Goal: Task Accomplishment & Management: Manage account settings

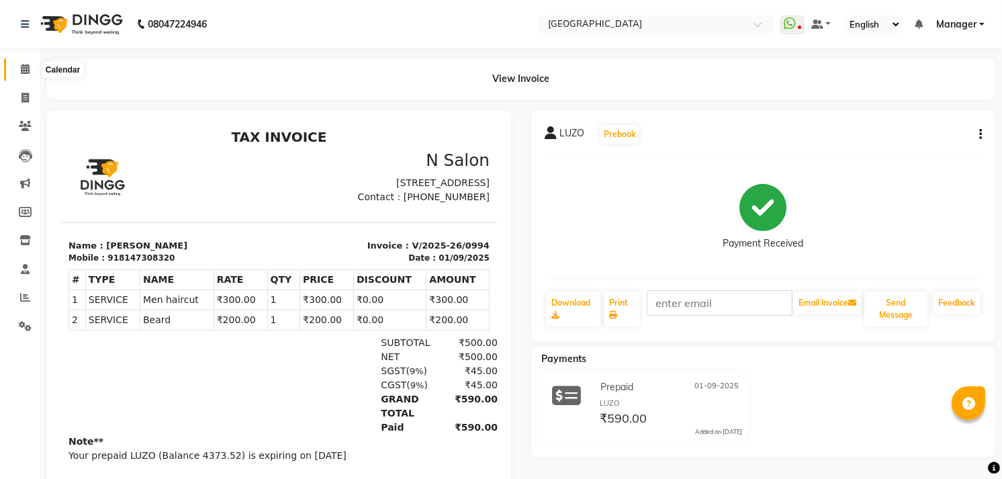
click at [32, 68] on span at bounding box center [24, 69] width 23 height 15
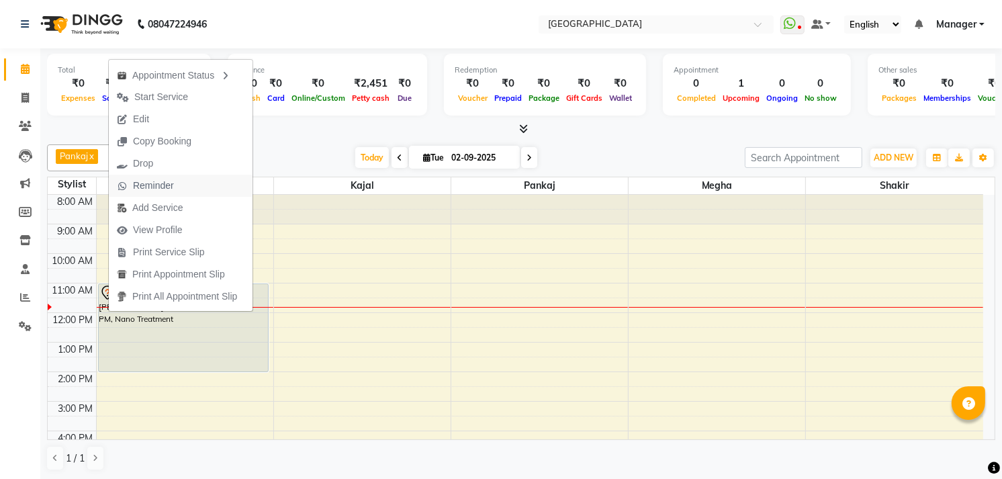
click at [159, 189] on span "Reminder" at bounding box center [153, 186] width 41 height 14
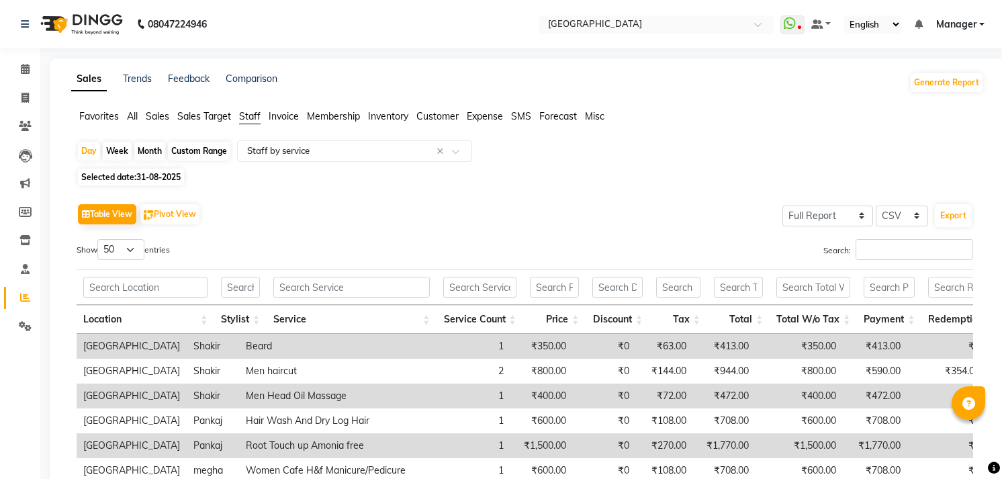
select select "full_report"
select select "csv"
select select "50"
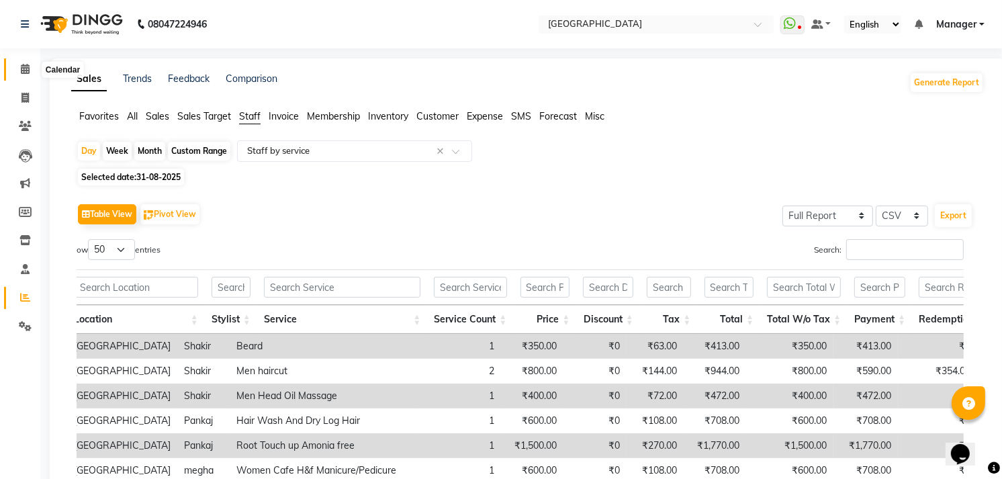
click at [29, 74] on span at bounding box center [24, 69] width 23 height 15
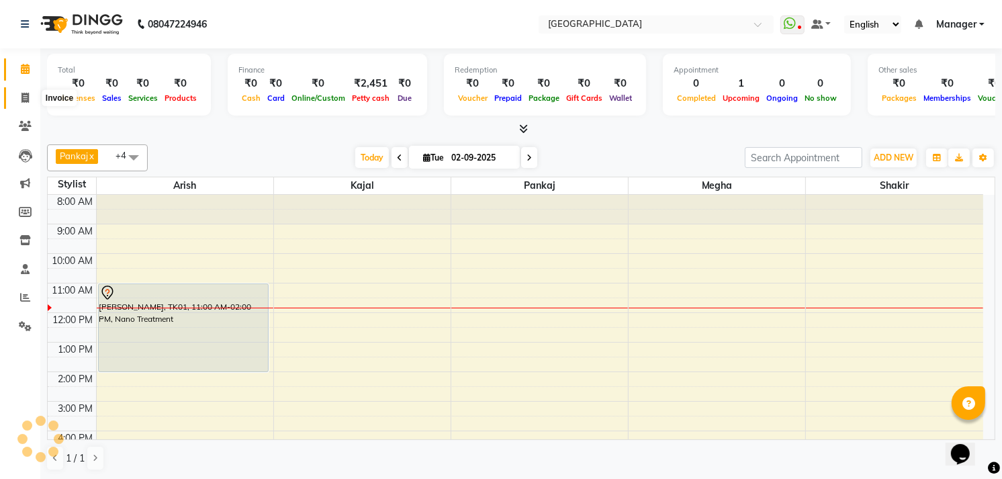
click at [23, 99] on icon at bounding box center [24, 98] width 7 height 10
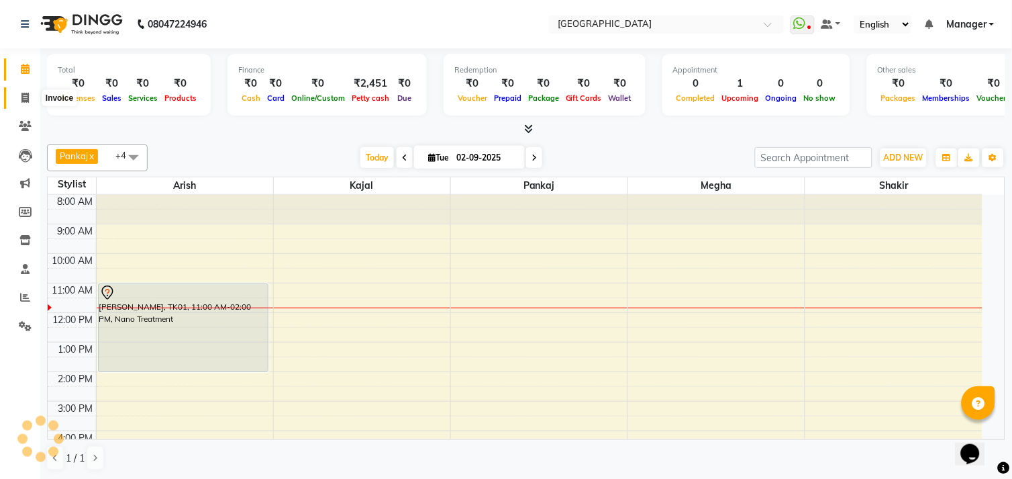
select select "service"
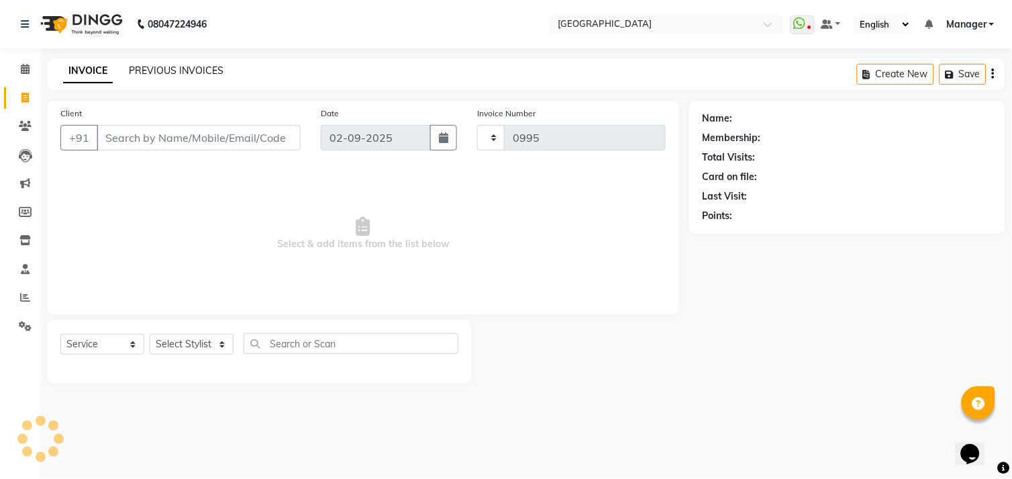
click at [156, 73] on link "PREVIOUS INVOICES" at bounding box center [176, 70] width 95 height 12
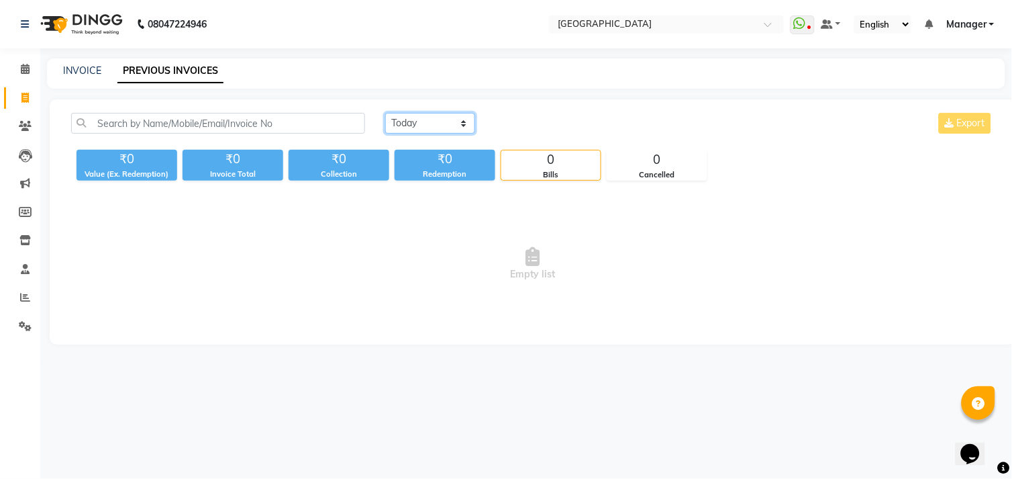
click at [441, 122] on select "[DATE] [DATE] Custom Range" at bounding box center [430, 123] width 90 height 21
select select "[DATE]"
click at [385, 113] on select "[DATE] [DATE] Custom Range" at bounding box center [430, 123] width 90 height 21
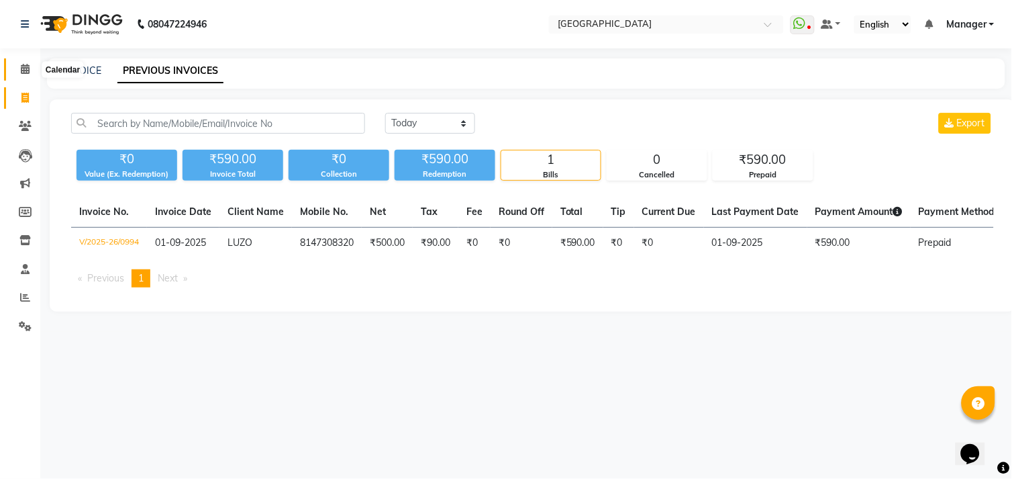
click at [15, 66] on span at bounding box center [24, 69] width 23 height 15
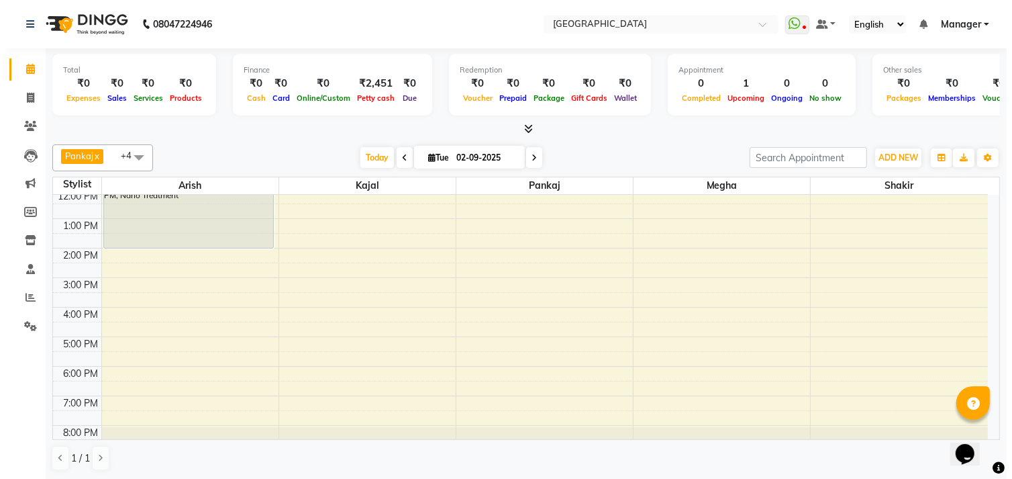
scroll to position [140, 0]
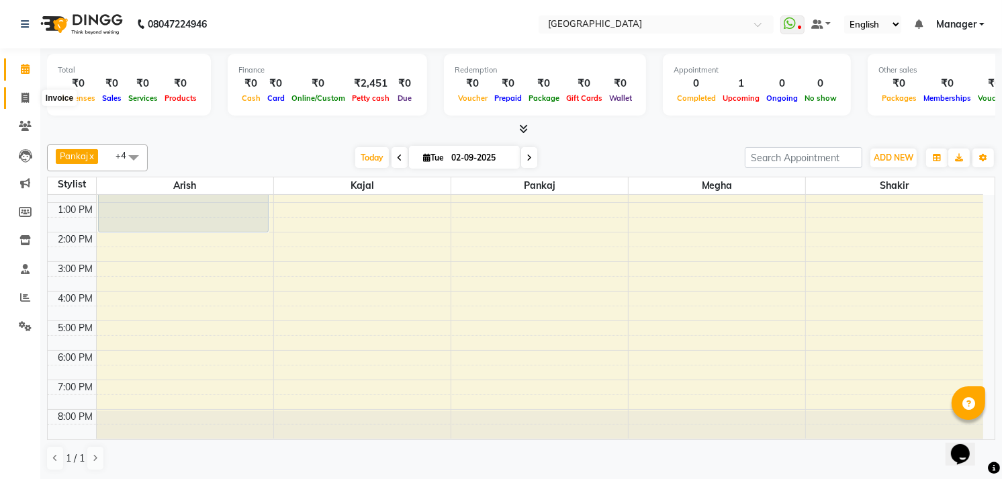
drag, startPoint x: 15, startPoint y: 104, endPoint x: 21, endPoint y: 109, distance: 8.2
click at [15, 104] on span at bounding box center [24, 98] width 23 height 15
select select "service"
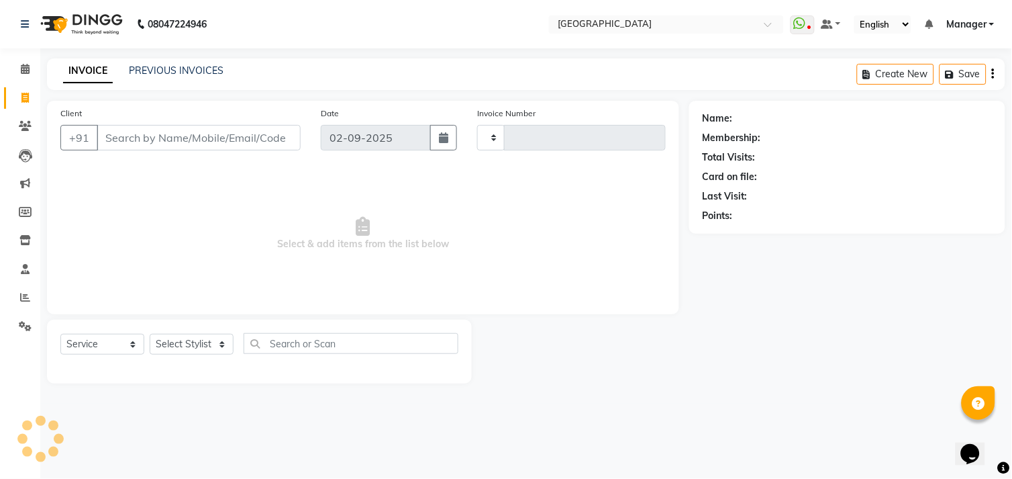
type input "0995"
select select "7871"
click at [186, 69] on link "PREVIOUS INVOICES" at bounding box center [176, 70] width 95 height 12
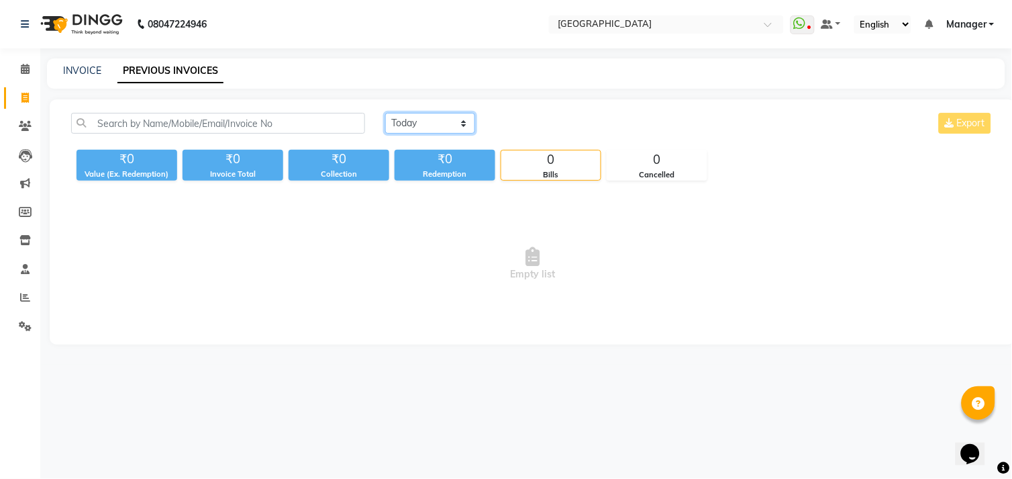
drag, startPoint x: 419, startPoint y: 115, endPoint x: 423, endPoint y: 126, distance: 10.8
click at [419, 115] on select "[DATE] [DATE] Custom Range" at bounding box center [430, 123] width 90 height 21
select select "[DATE]"
click at [385, 113] on select "[DATE] [DATE] Custom Range" at bounding box center [430, 123] width 90 height 21
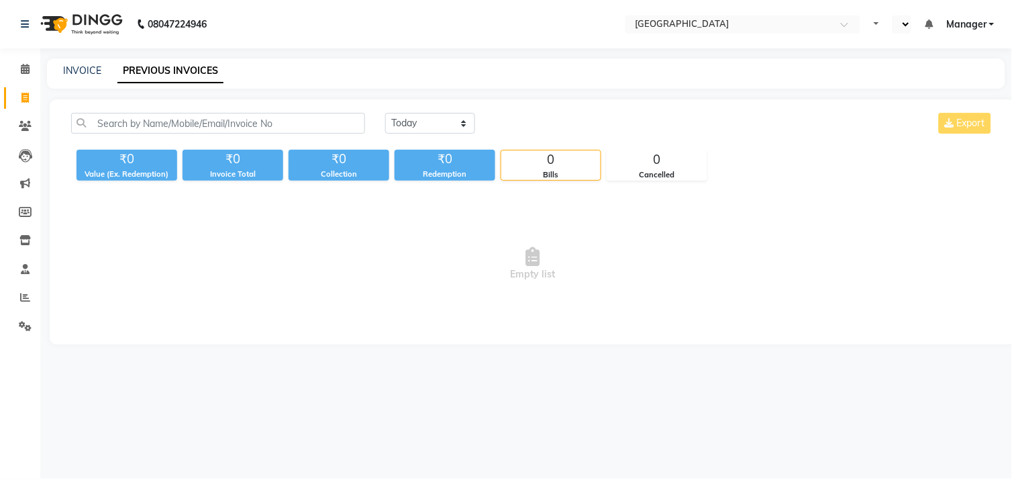
select select "en"
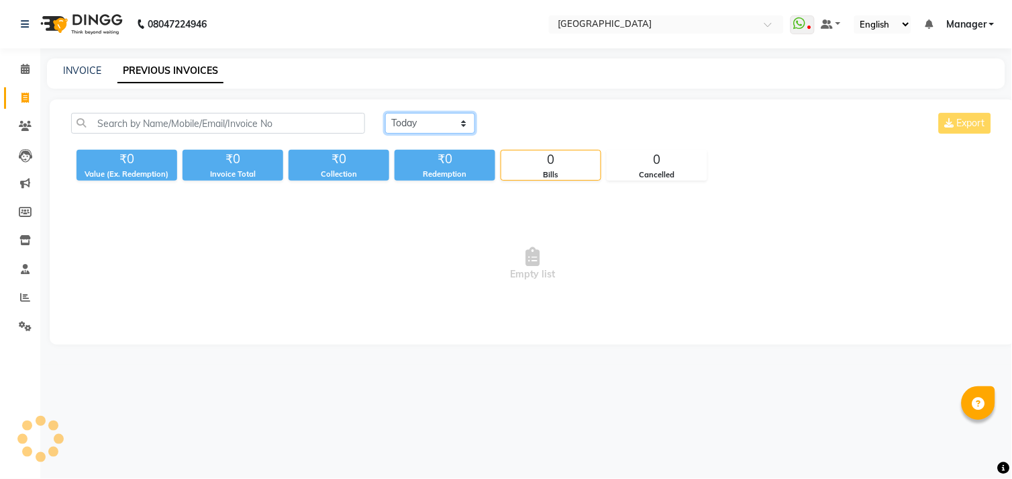
click at [441, 124] on select "[DATE] [DATE] Custom Range" at bounding box center [430, 123] width 90 height 21
select select "[DATE]"
click at [385, 113] on select "[DATE] [DATE] Custom Range" at bounding box center [430, 123] width 90 height 21
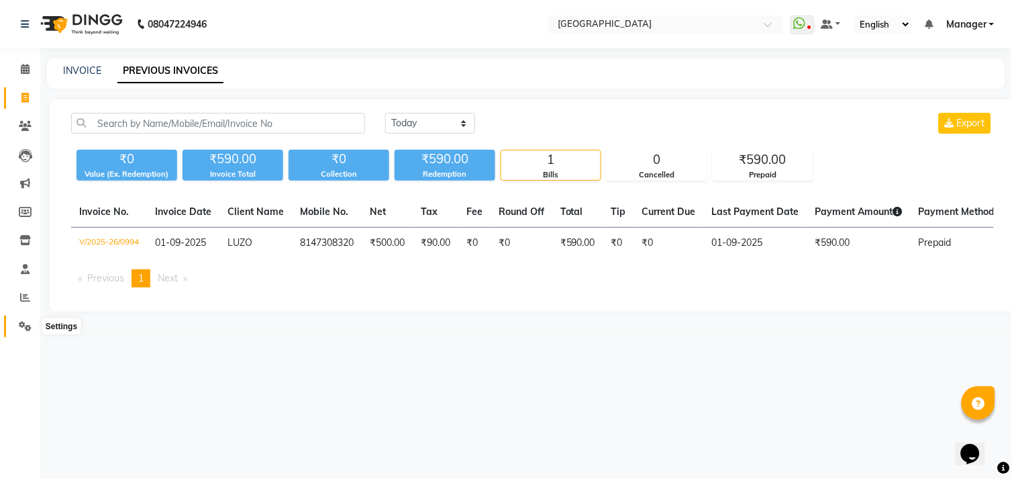
click at [17, 328] on span at bounding box center [24, 326] width 23 height 15
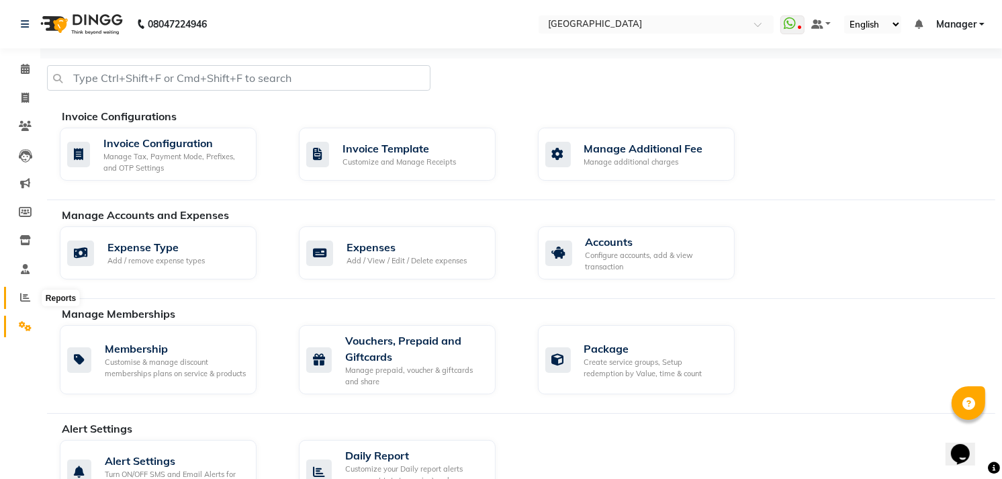
click at [20, 295] on icon at bounding box center [25, 297] width 10 height 10
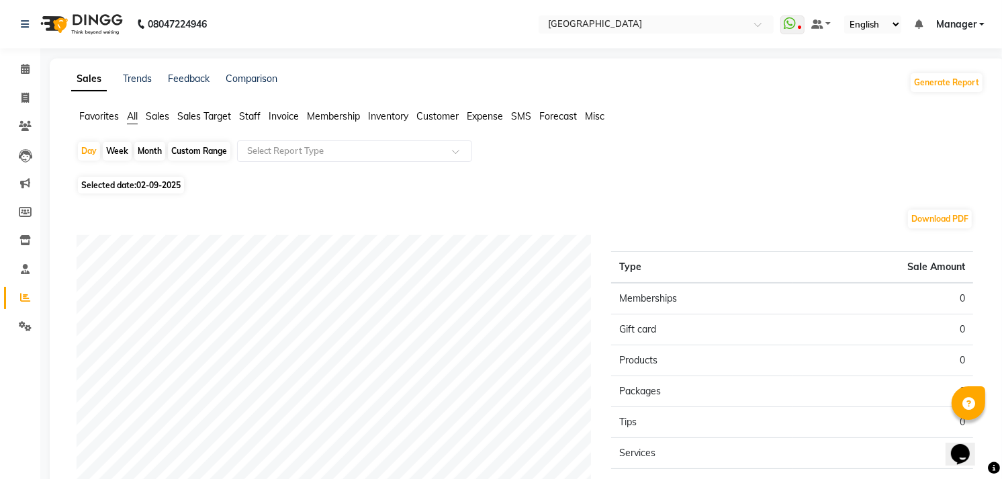
click at [170, 173] on div "Day Week Month Custom Range Select Report Type Selected date: [DATE] Download P…" at bounding box center [527, 388] width 912 height 496
click at [171, 186] on span "02-09-2025" at bounding box center [158, 185] width 44 height 10
select select "9"
select select "2025"
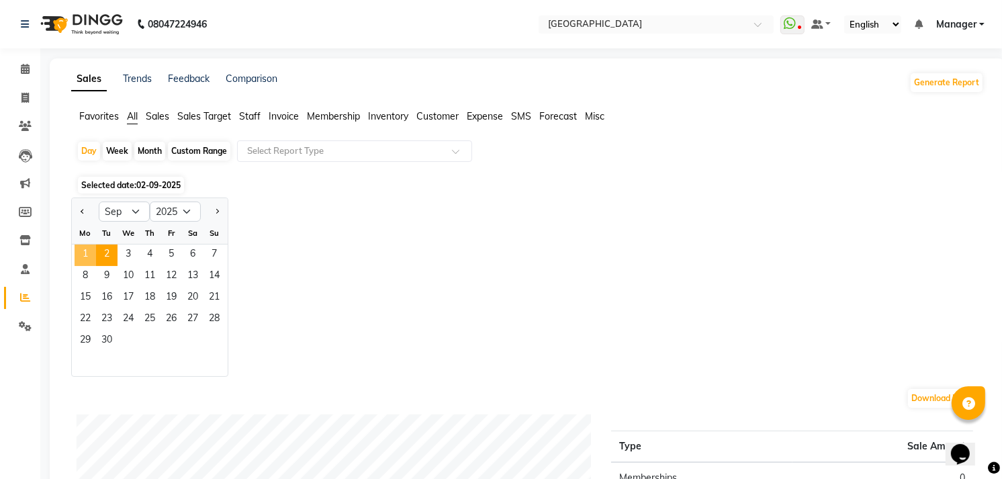
click at [85, 257] on span "1" at bounding box center [85, 254] width 21 height 21
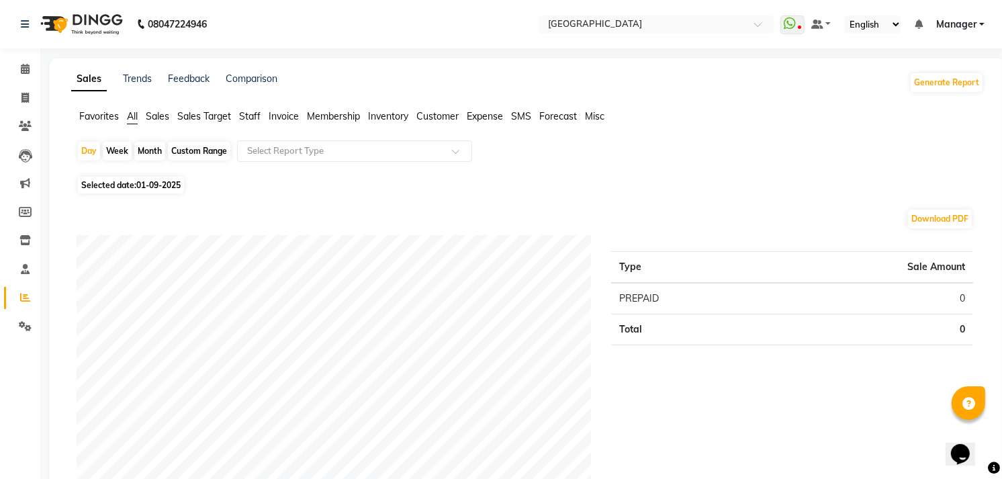
click at [193, 150] on div "Custom Range" at bounding box center [199, 151] width 62 height 19
select select "9"
select select "2025"
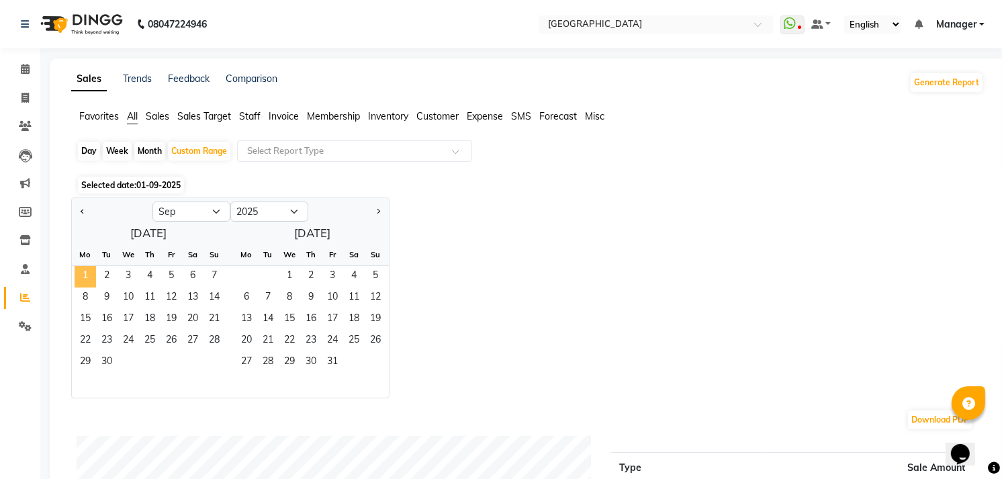
click at [79, 277] on span "1" at bounding box center [85, 276] width 21 height 21
click at [256, 115] on span "Staff" at bounding box center [249, 116] width 21 height 12
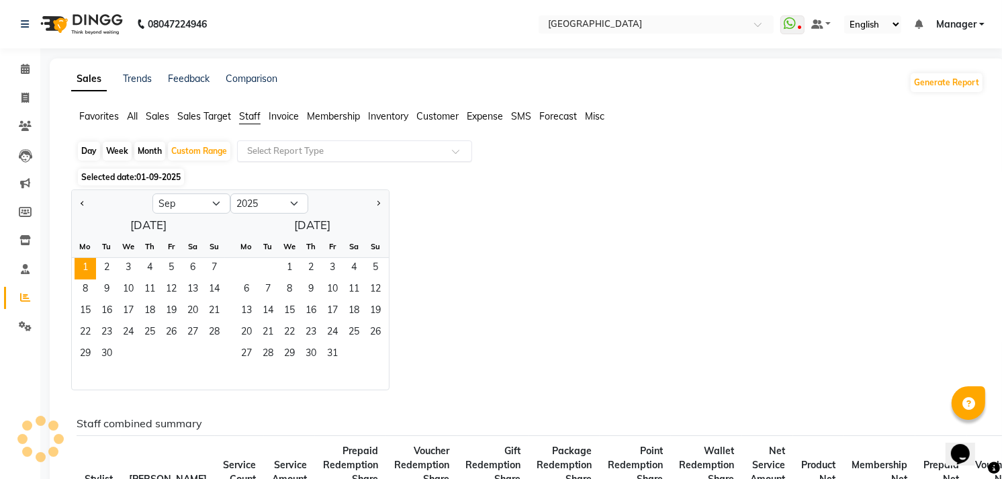
click at [271, 160] on div "Select Report Type" at bounding box center [354, 150] width 235 height 21
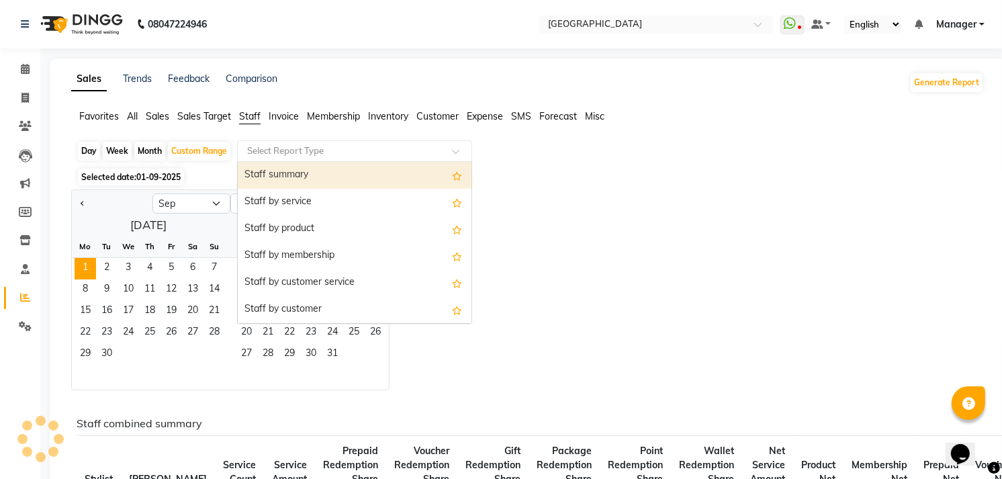
click at [272, 180] on div "Staff summary" at bounding box center [355, 175] width 234 height 27
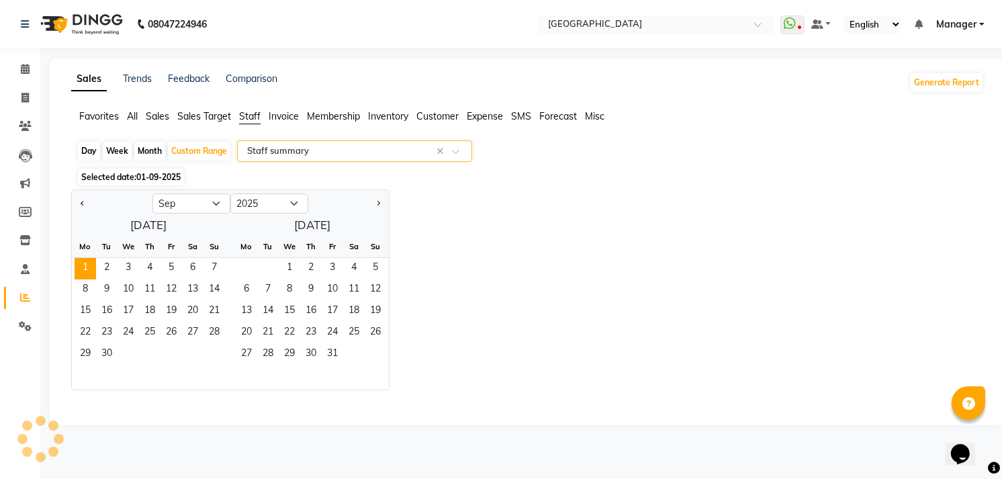
select select "full_report"
select select "csv"
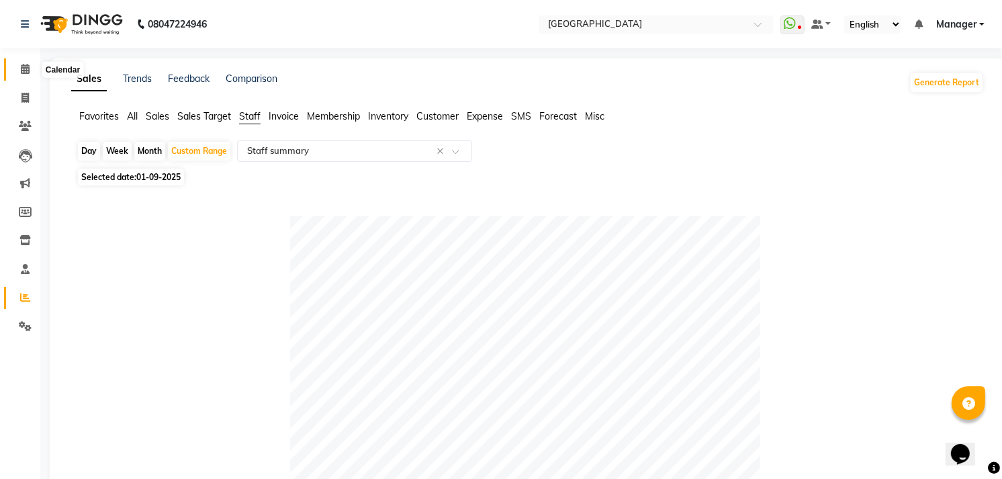
click at [15, 70] on span at bounding box center [24, 69] width 23 height 15
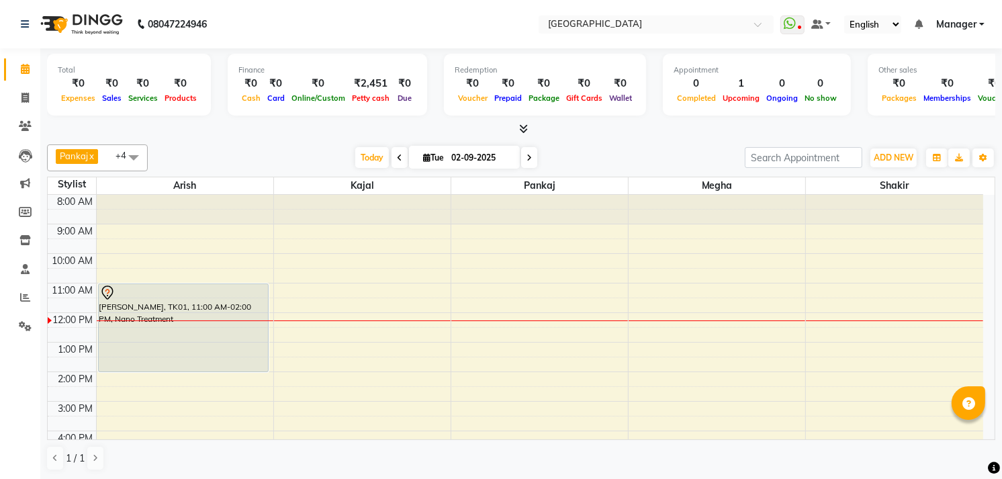
click at [119, 301] on div "[PERSON_NAME], TK01, 11:00 AM-02:00 PM, Nano Treatment" at bounding box center [184, 327] width 170 height 87
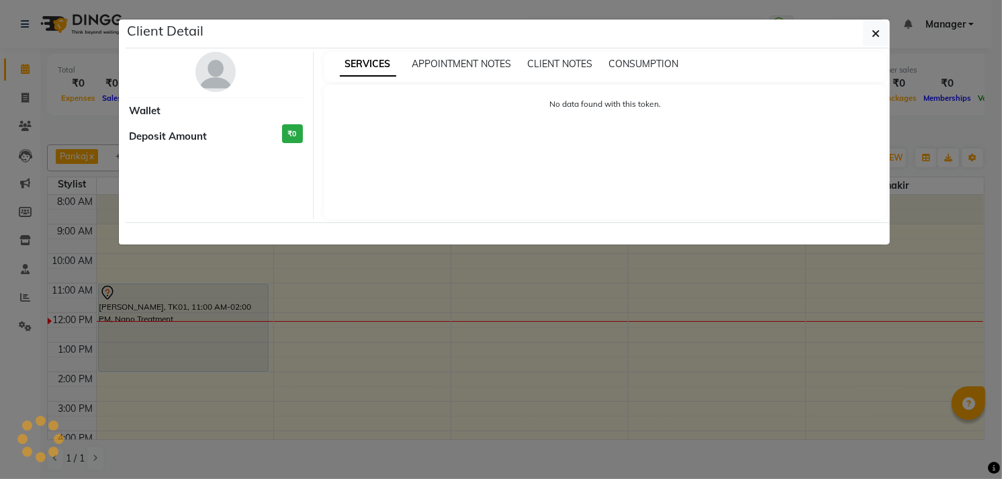
click at [119, 301] on ngb-modal-window "Client Detail Wallet Deposit Amount ₹0 SERVICES APPOINTMENT NOTES CLIENT NOTES …" at bounding box center [501, 239] width 1002 height 479
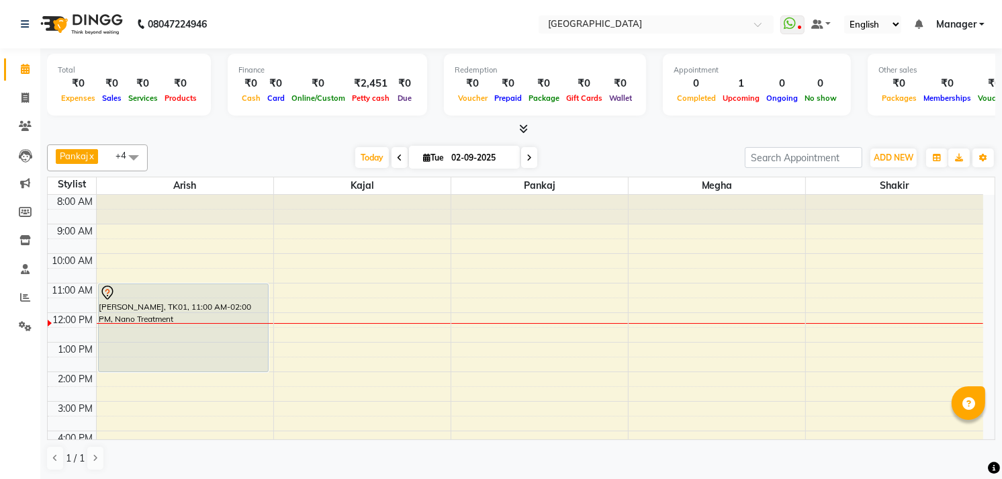
scroll to position [1, 0]
click at [15, 97] on span at bounding box center [24, 97] width 23 height 15
select select "service"
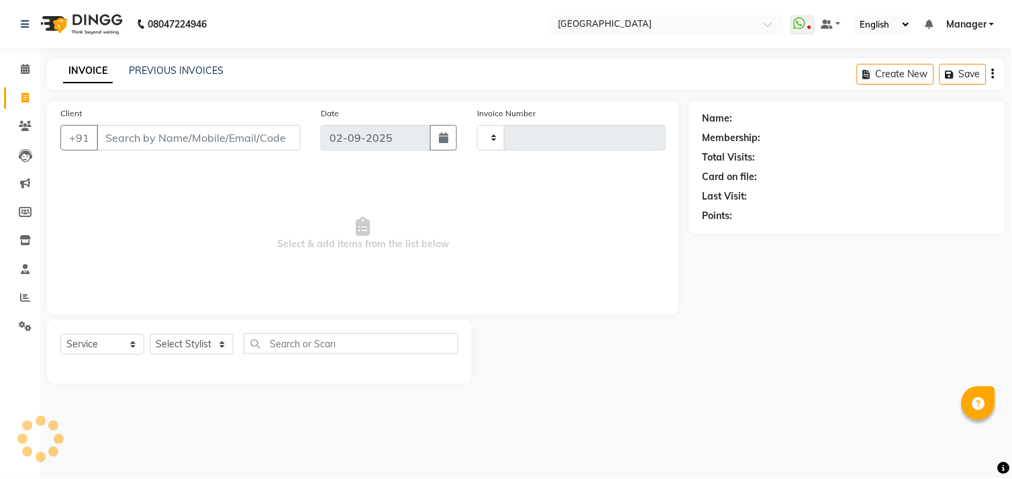
type input "0995"
select select "7871"
click at [126, 74] on div "INVOICE PREVIOUS INVOICES" at bounding box center [135, 71] width 177 height 14
click at [158, 68] on link "PREVIOUS INVOICES" at bounding box center [176, 70] width 95 height 12
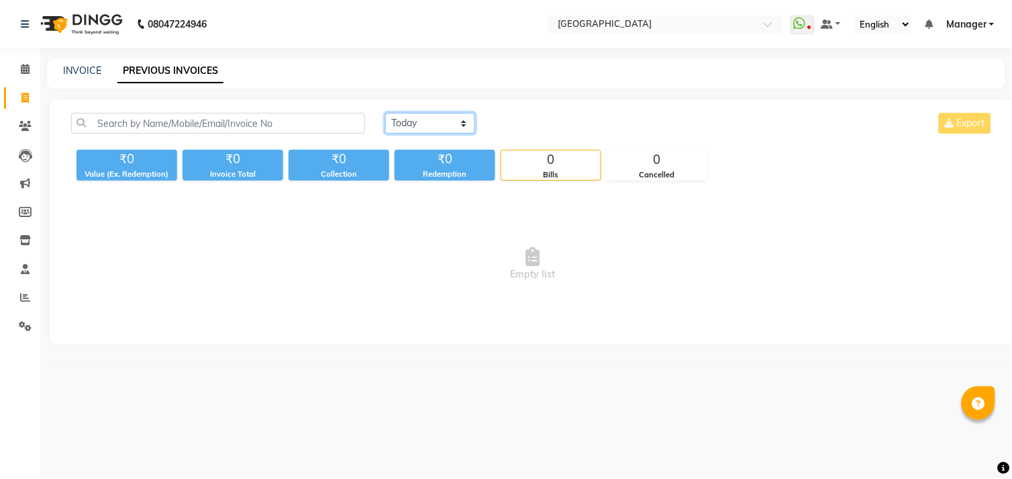
drag, startPoint x: 396, startPoint y: 125, endPoint x: 404, endPoint y: 134, distance: 12.4
click at [396, 125] on select "[DATE] [DATE] Custom Range" at bounding box center [430, 123] width 90 height 21
select select "[DATE]"
click at [385, 113] on select "[DATE] [DATE] Custom Range" at bounding box center [430, 123] width 90 height 21
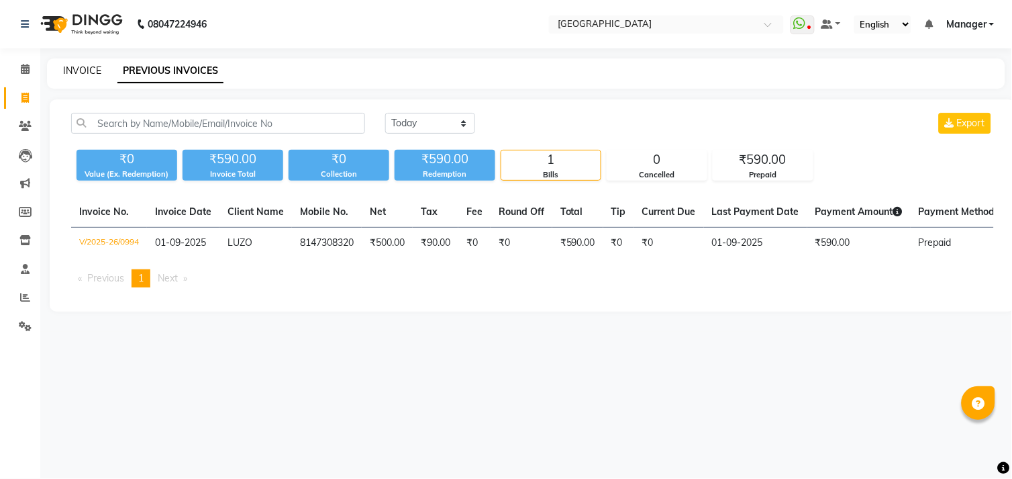
click at [83, 72] on link "INVOICE" at bounding box center [82, 70] width 38 height 12
select select "service"
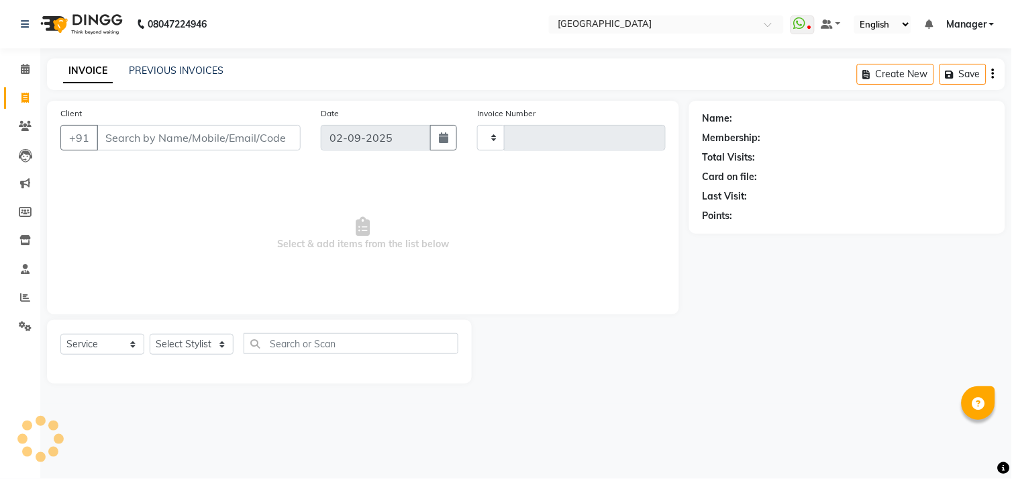
type input "0995"
select select "7871"
click at [27, 68] on icon at bounding box center [25, 69] width 9 height 10
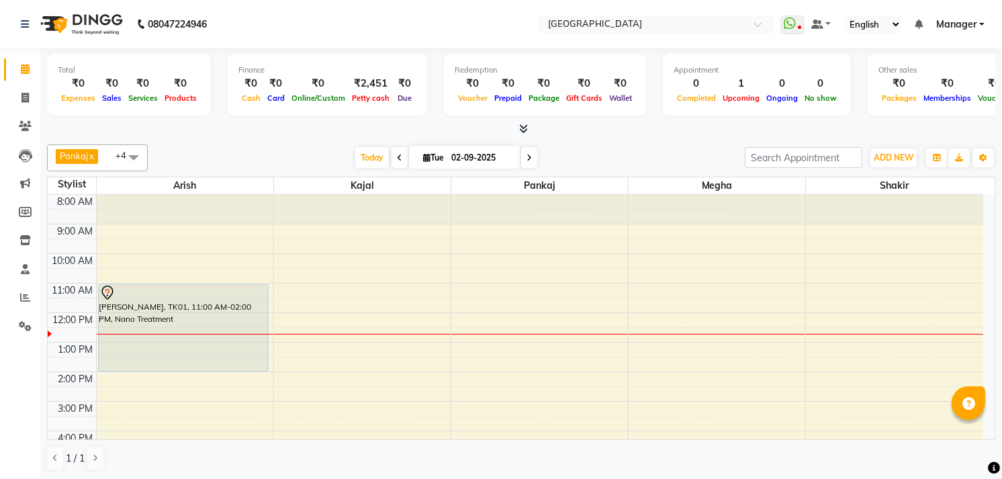
click at [528, 122] on div at bounding box center [521, 129] width 948 height 14
click at [520, 132] on icon at bounding box center [524, 129] width 9 height 10
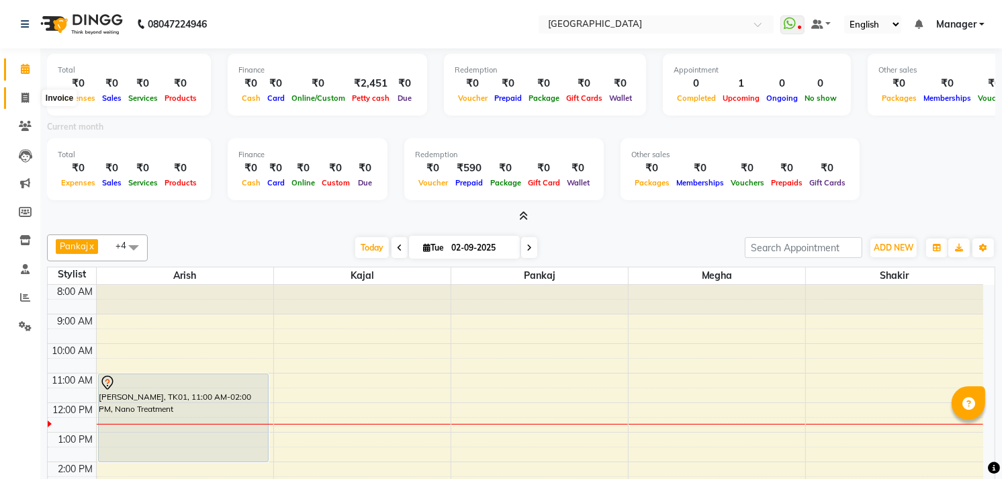
click at [16, 99] on span at bounding box center [24, 98] width 23 height 15
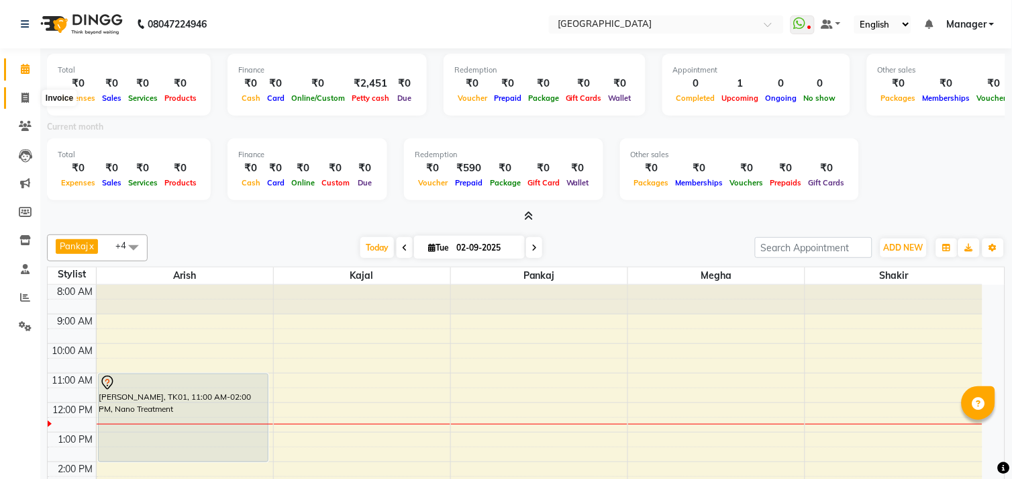
select select "service"
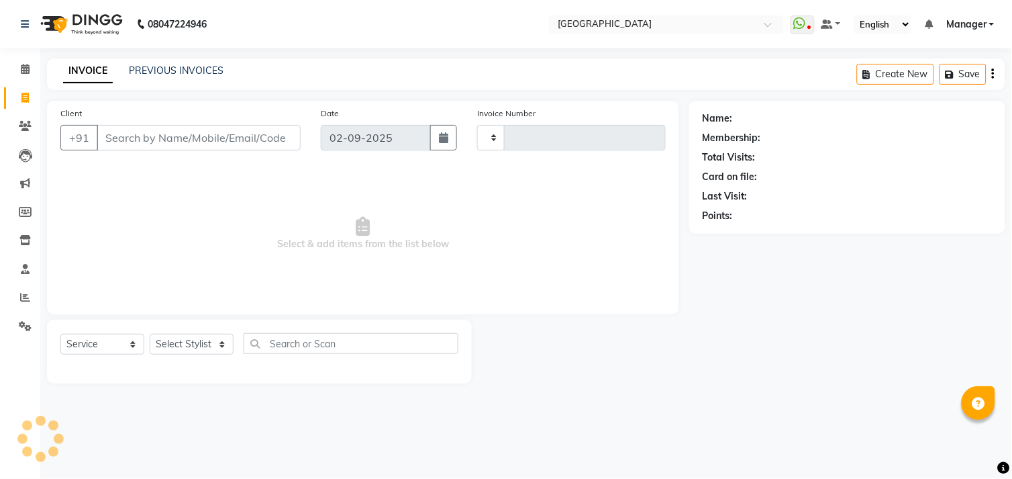
type input "0995"
select select "7871"
click at [146, 145] on input "Client" at bounding box center [199, 138] width 204 height 26
click at [445, 132] on icon "button" at bounding box center [443, 137] width 9 height 11
select select "9"
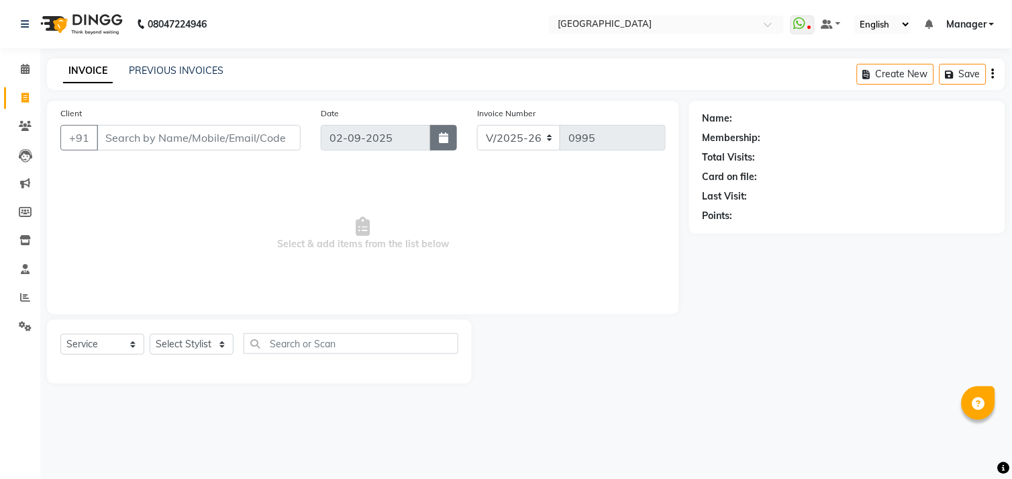
select select "2025"
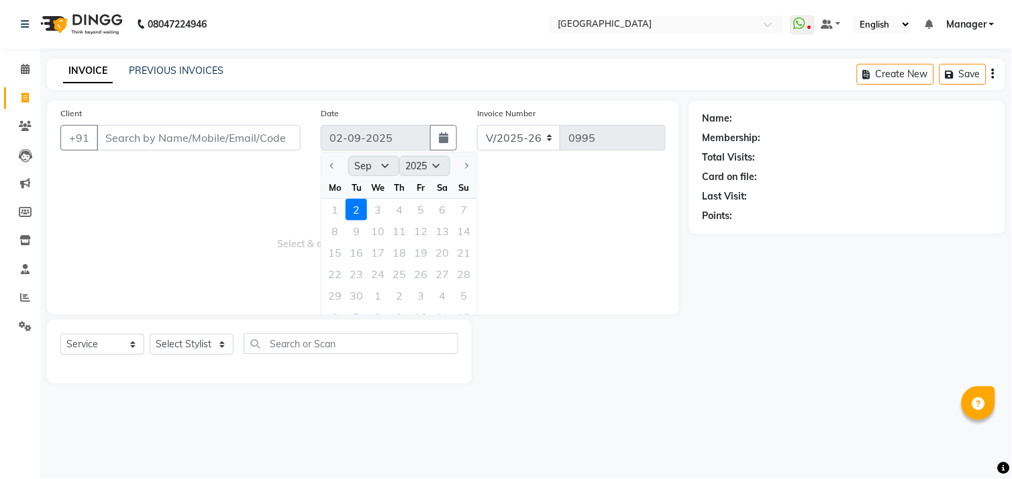
click at [332, 203] on div "1 2 3 4 5 6 7" at bounding box center [400, 209] width 156 height 21
click at [334, 205] on div "1 2 3 4 5 6 7" at bounding box center [400, 209] width 156 height 21
click at [347, 208] on div "1 2 3 4 5 6 7" at bounding box center [400, 209] width 156 height 21
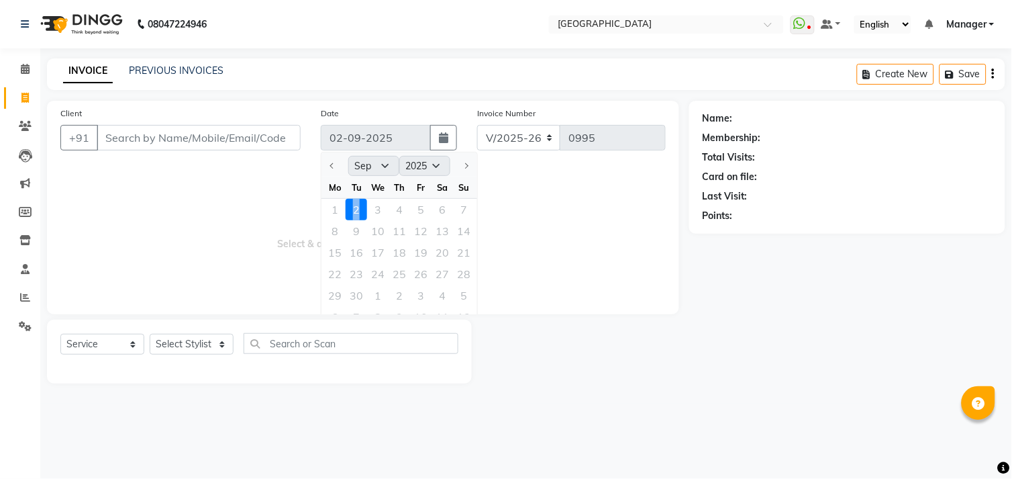
click at [348, 209] on div "1 2 3 4 5 6 7" at bounding box center [400, 209] width 156 height 21
click at [708, 209] on div "Points:" at bounding box center [718, 216] width 30 height 14
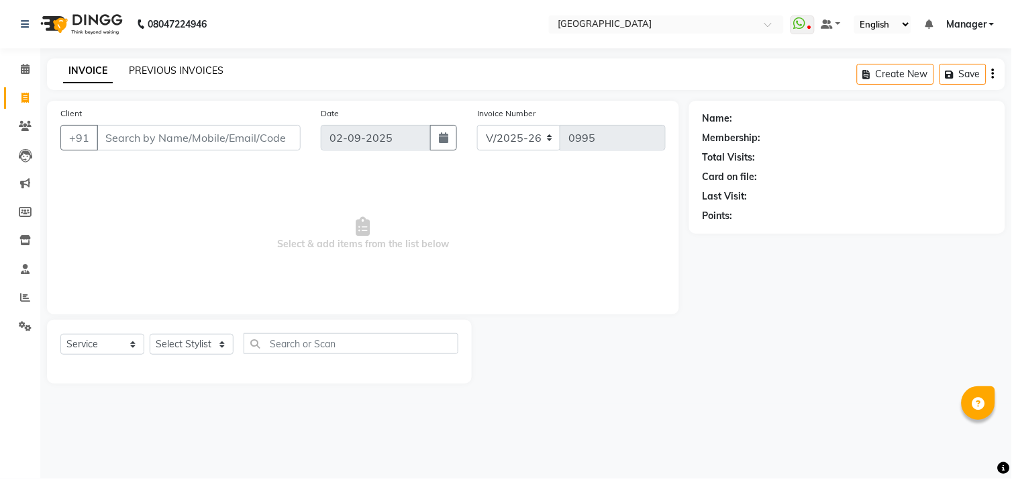
click at [173, 68] on link "PREVIOUS INVOICES" at bounding box center [176, 70] width 95 height 12
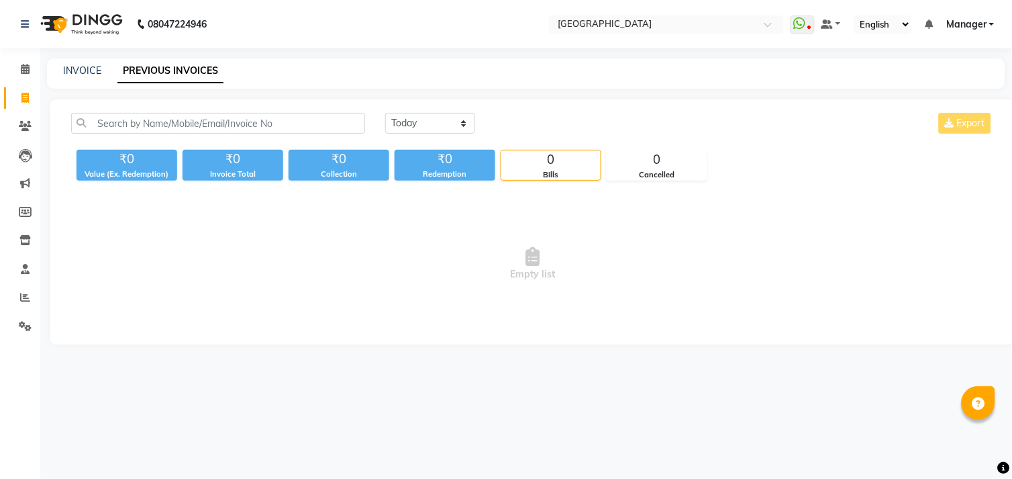
click at [26, 81] on li "Calendar" at bounding box center [20, 69] width 40 height 29
click at [23, 76] on span at bounding box center [24, 69] width 23 height 15
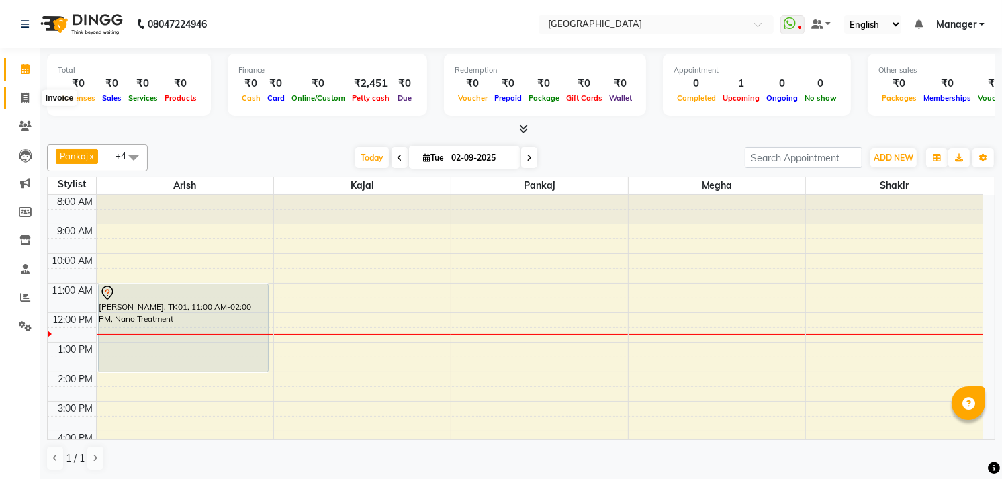
click at [31, 95] on span at bounding box center [24, 98] width 23 height 15
select select "service"
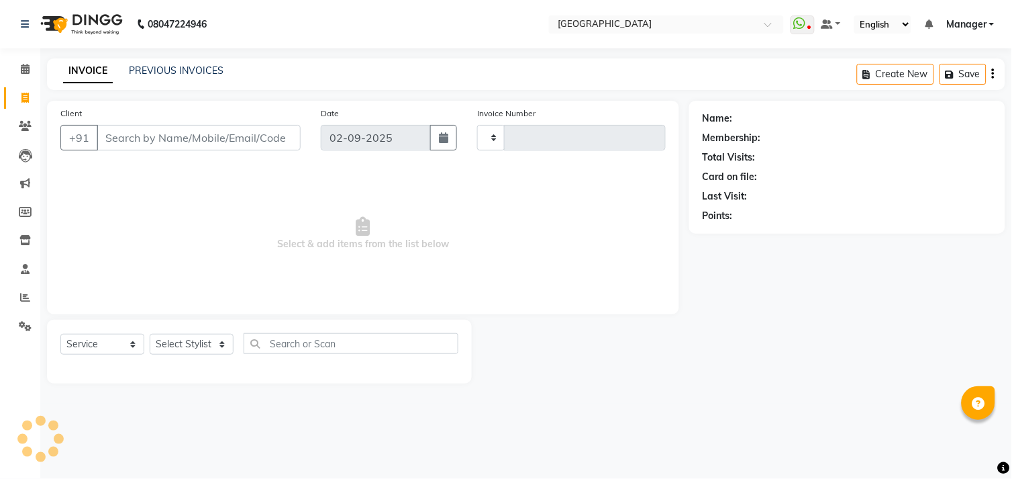
type input "0995"
select select "7871"
click at [142, 142] on input "Client" at bounding box center [199, 138] width 204 height 26
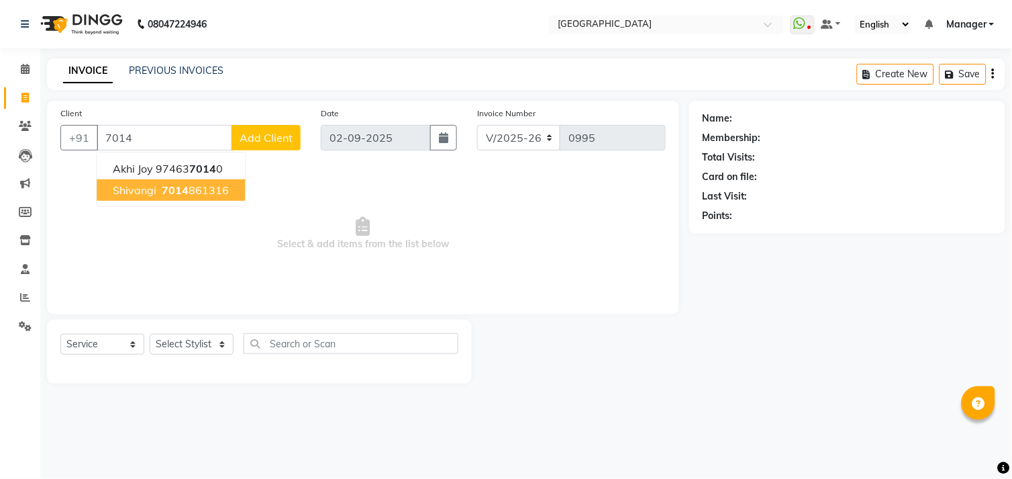
click at [122, 184] on span "Shivangi" at bounding box center [135, 189] width 44 height 13
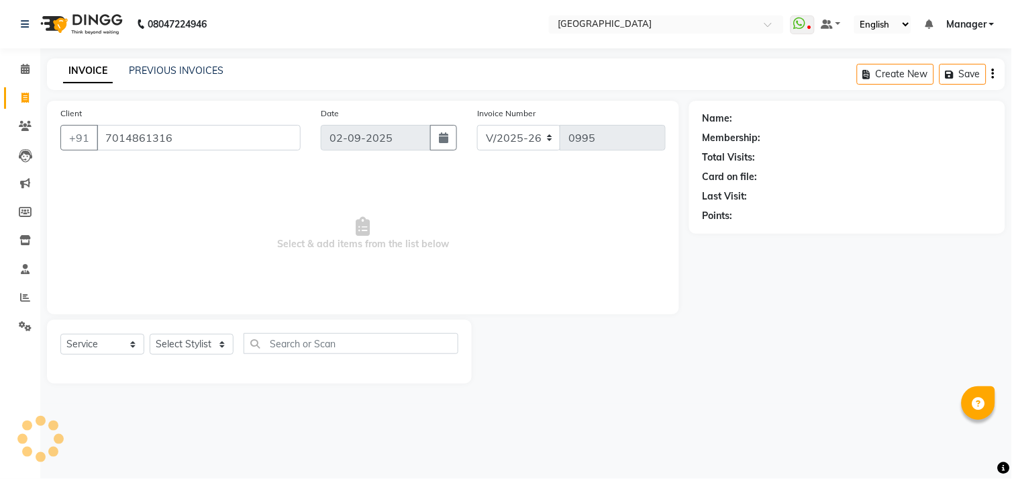
type input "7014861316"
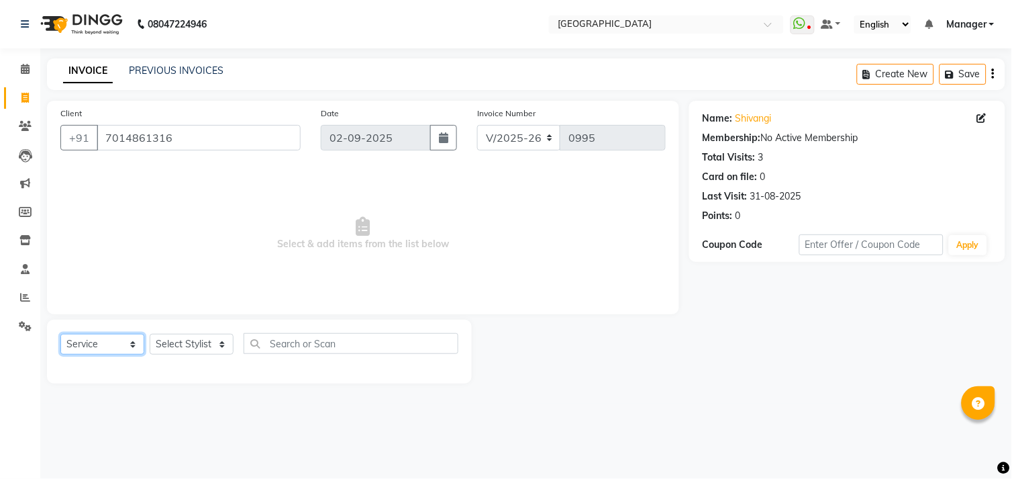
click at [91, 340] on select "Select Service Product Membership Package Voucher Prepaid Gift Card" at bounding box center [102, 344] width 84 height 21
select select "product"
click at [60, 334] on select "Select Service Product Membership Package Voucher Prepaid Gift Card" at bounding box center [102, 344] width 84 height 21
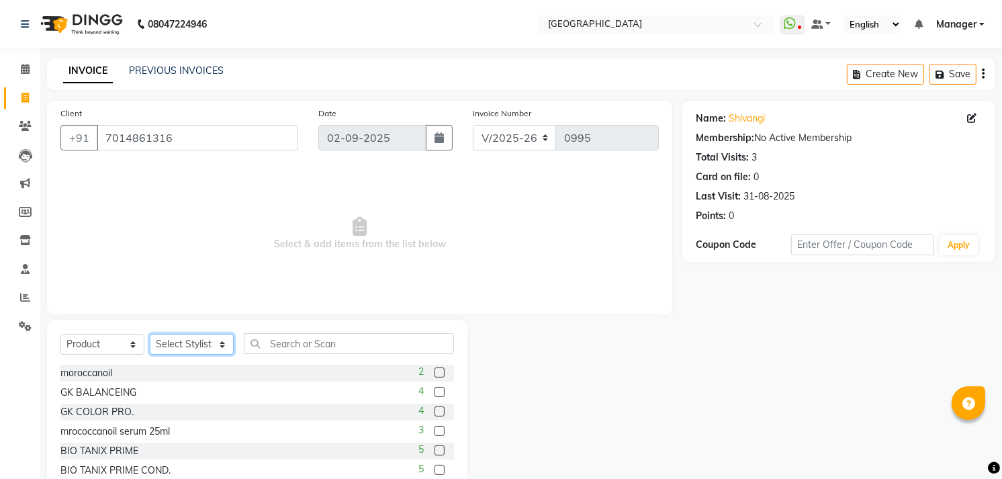
click at [218, 347] on select "Select Stylist [PERSON_NAME] [PERSON_NAME] Manager [PERSON_NAME] [PERSON_NAME] …" at bounding box center [192, 344] width 84 height 21
click at [150, 334] on select "Select Stylist [PERSON_NAME] [PERSON_NAME] Manager [PERSON_NAME] [PERSON_NAME] …" at bounding box center [192, 344] width 84 height 21
click at [198, 349] on select "Select Stylist [PERSON_NAME] [PERSON_NAME] Manager [PERSON_NAME] [PERSON_NAME] …" at bounding box center [192, 344] width 84 height 21
select select "71875"
click at [150, 334] on select "Select Stylist [PERSON_NAME] [PERSON_NAME] Manager [PERSON_NAME] [PERSON_NAME] …" at bounding box center [192, 344] width 84 height 21
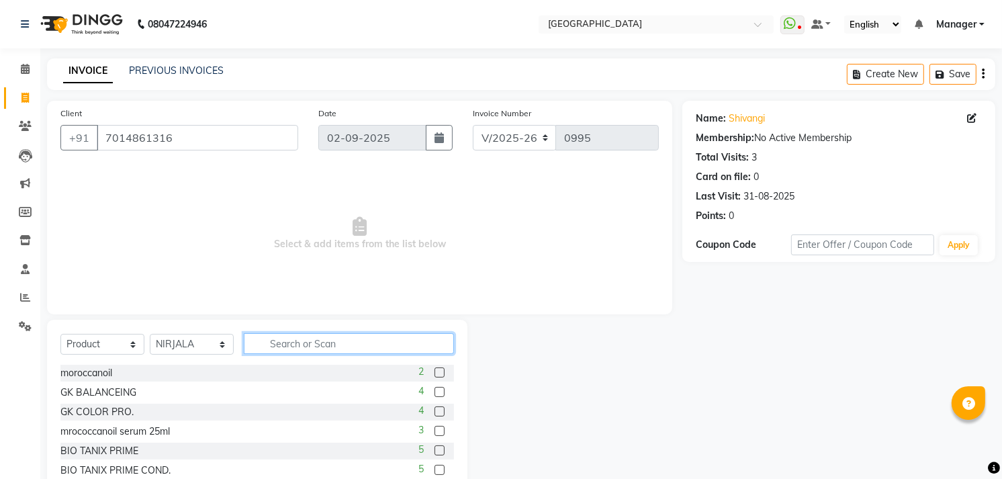
click at [339, 349] on input "text" at bounding box center [349, 343] width 210 height 21
type input "qod"
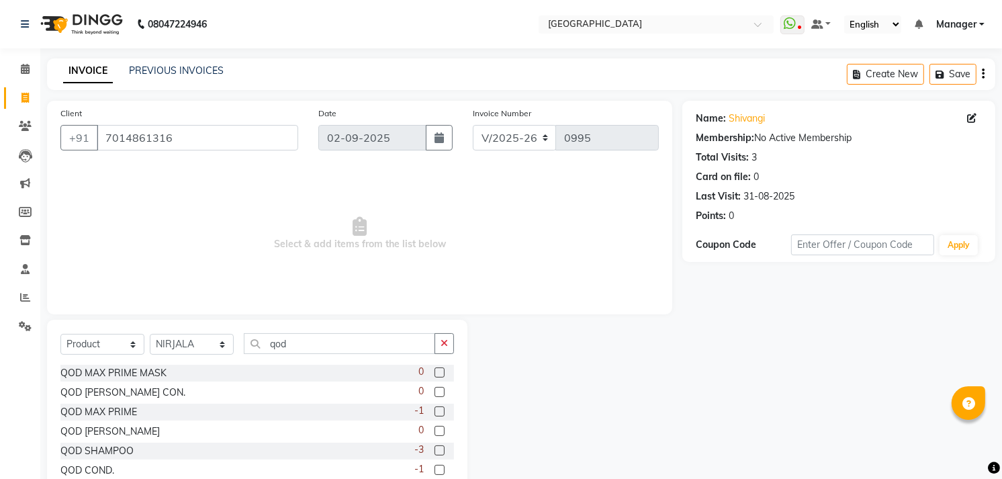
click at [436, 410] on label at bounding box center [439, 411] width 10 height 10
click at [436, 410] on input "checkbox" at bounding box center [438, 412] width 9 height 9
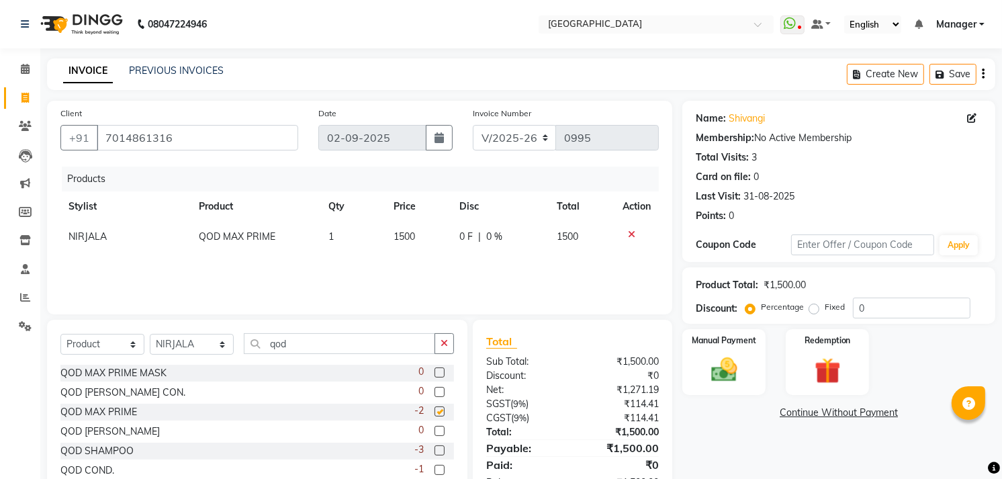
checkbox input "false"
click at [438, 432] on label at bounding box center [439, 431] width 10 height 10
click at [438, 432] on input "checkbox" at bounding box center [438, 431] width 9 height 9
checkbox input "false"
click at [628, 238] on icon at bounding box center [631, 234] width 7 height 9
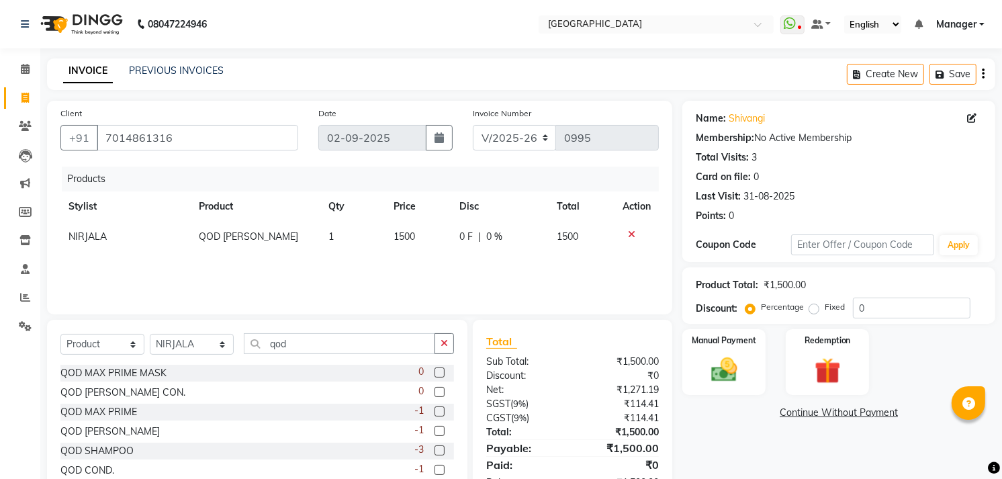
click at [438, 392] on label at bounding box center [439, 392] width 10 height 10
click at [438, 392] on input "checkbox" at bounding box center [438, 392] width 9 height 9
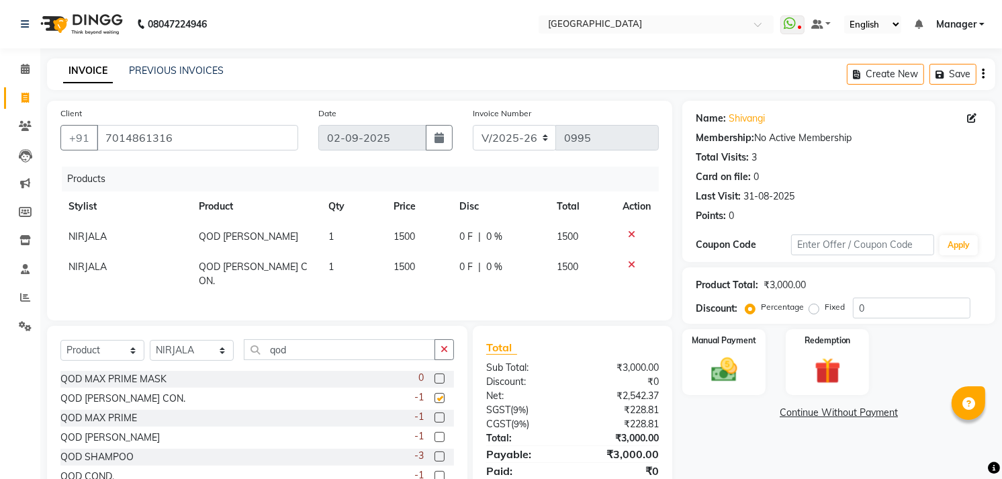
checkbox input "false"
click at [878, 314] on input "0" at bounding box center [911, 307] width 117 height 21
type input "5"
click at [880, 473] on div "Name: [PERSON_NAME] Membership: No Active Membership Total Visits: 3 Card on fi…" at bounding box center [843, 305] width 323 height 408
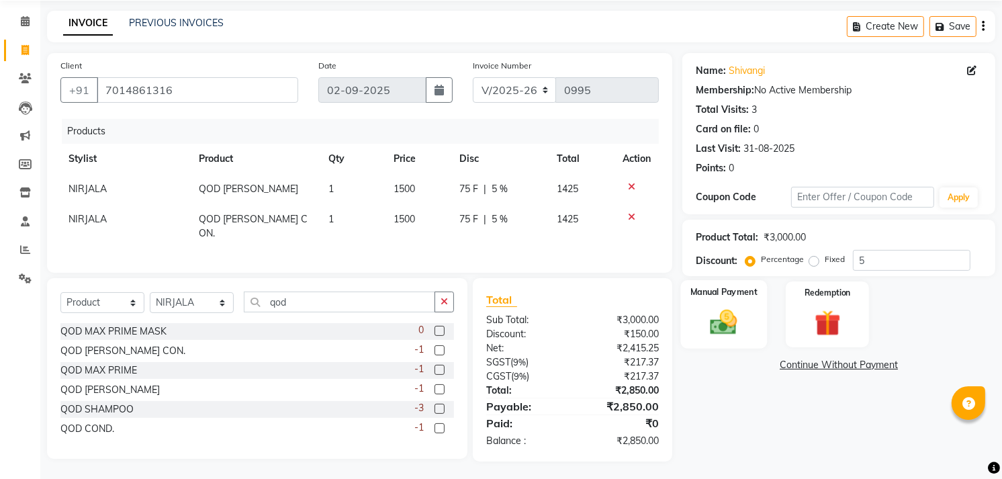
click at [727, 307] on img at bounding box center [724, 322] width 44 height 31
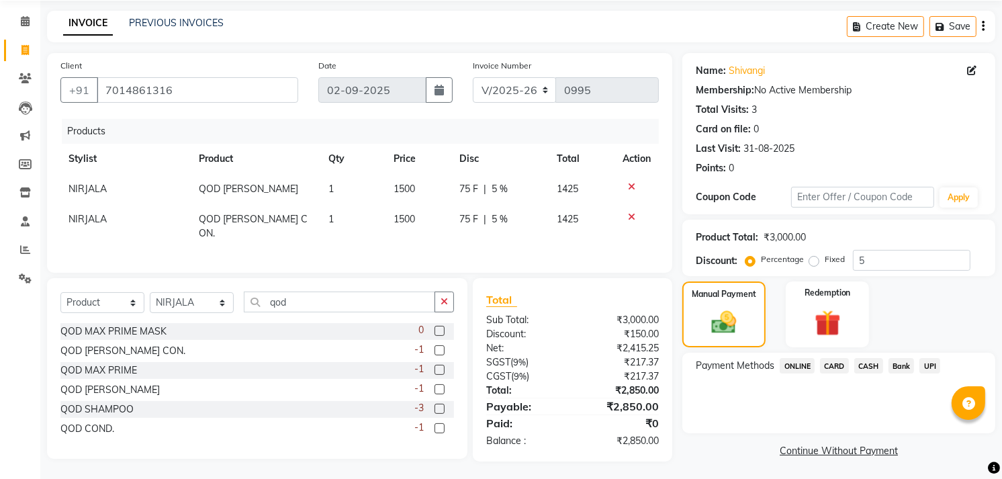
click at [931, 370] on span "UPI" at bounding box center [929, 365] width 21 height 15
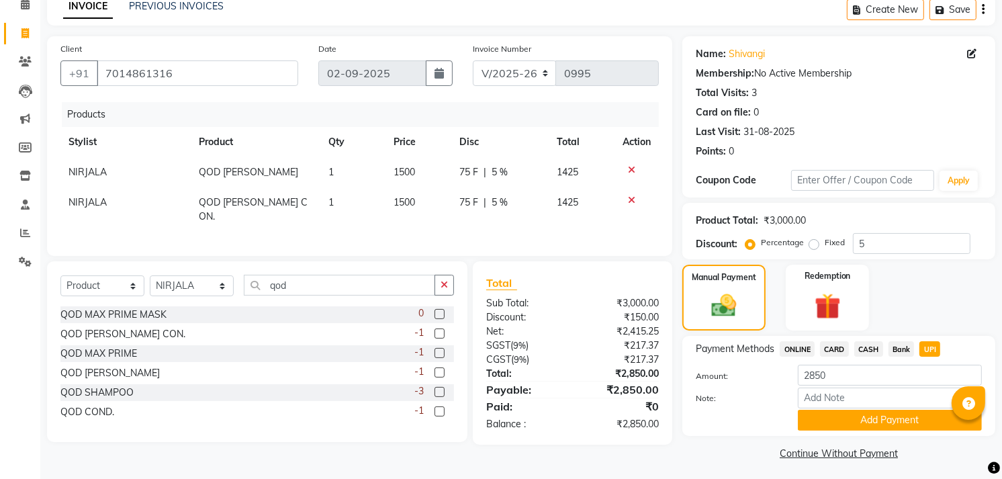
scroll to position [69, 0]
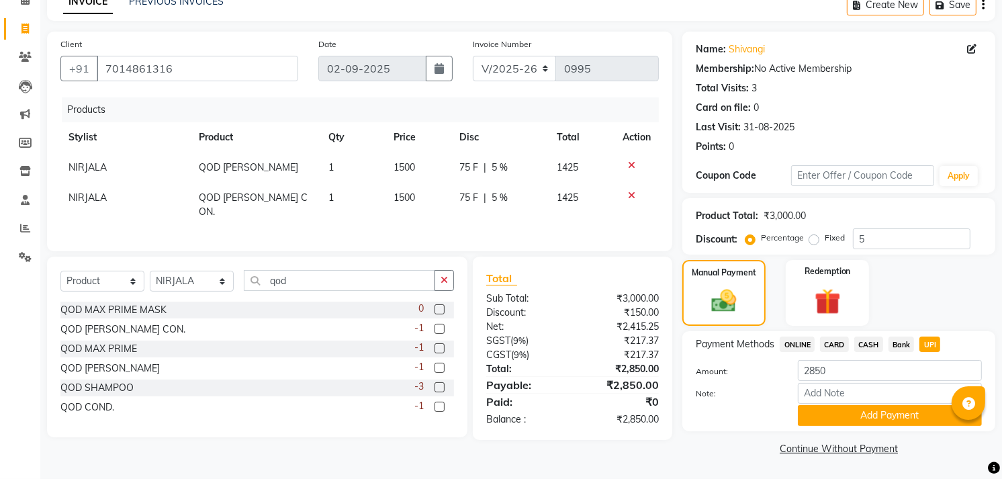
click at [633, 158] on td at bounding box center [636, 167] width 44 height 30
drag, startPoint x: 633, startPoint y: 158, endPoint x: 630, endPoint y: 171, distance: 12.5
click at [630, 171] on td at bounding box center [636, 167] width 44 height 30
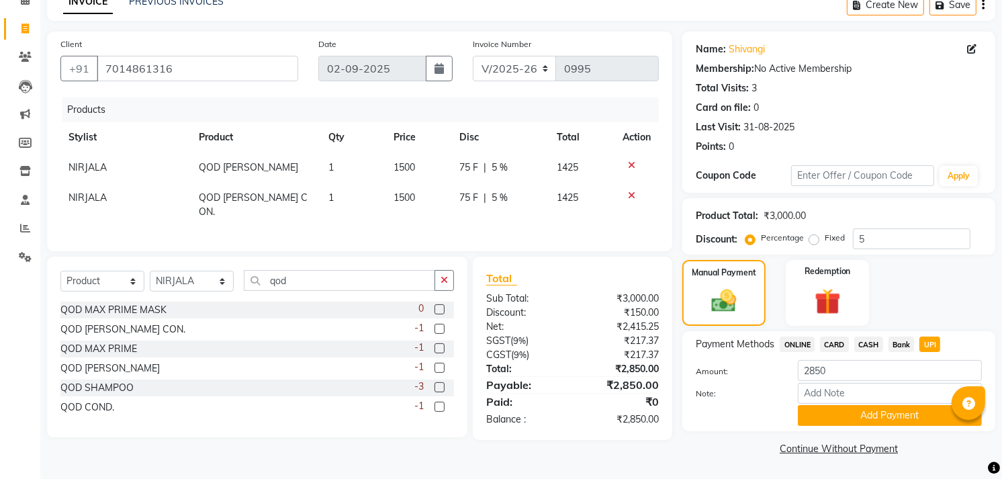
click at [630, 163] on icon at bounding box center [631, 164] width 7 height 9
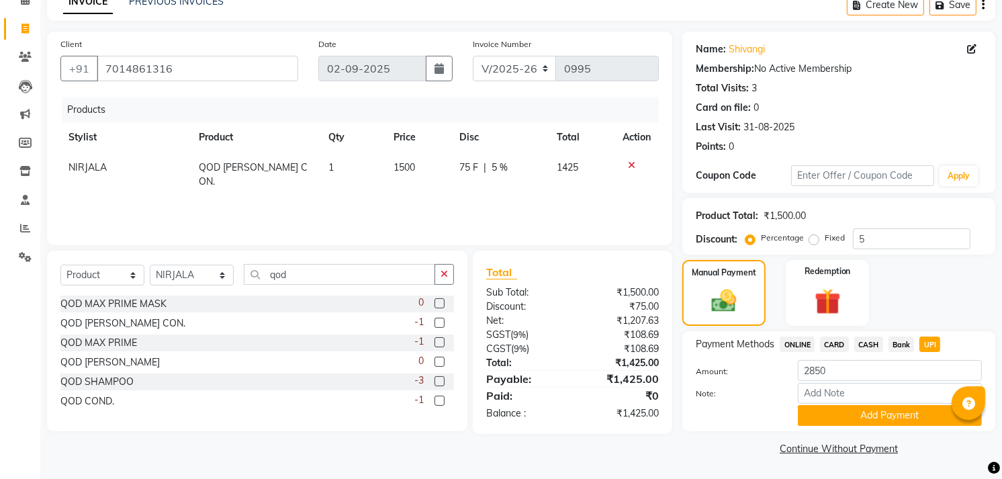
click at [630, 163] on icon at bounding box center [631, 164] width 7 height 9
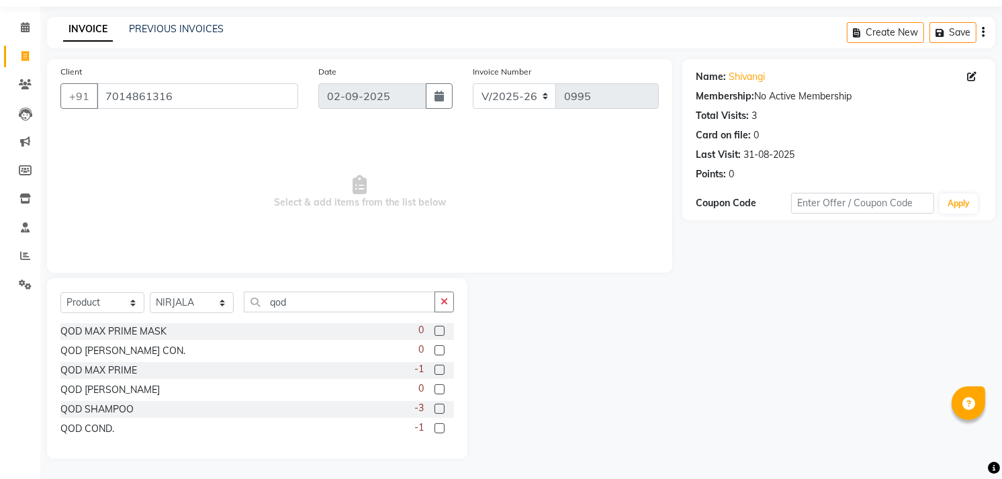
scroll to position [42, 0]
click at [630, 163] on span "Select & add items from the list below" at bounding box center [359, 192] width 598 height 134
click at [173, 297] on select "Select Stylist [PERSON_NAME] [PERSON_NAME] Manager [PERSON_NAME] [PERSON_NAME] …" at bounding box center [192, 302] width 84 height 21
click at [21, 17] on link "Calendar" at bounding box center [20, 28] width 32 height 22
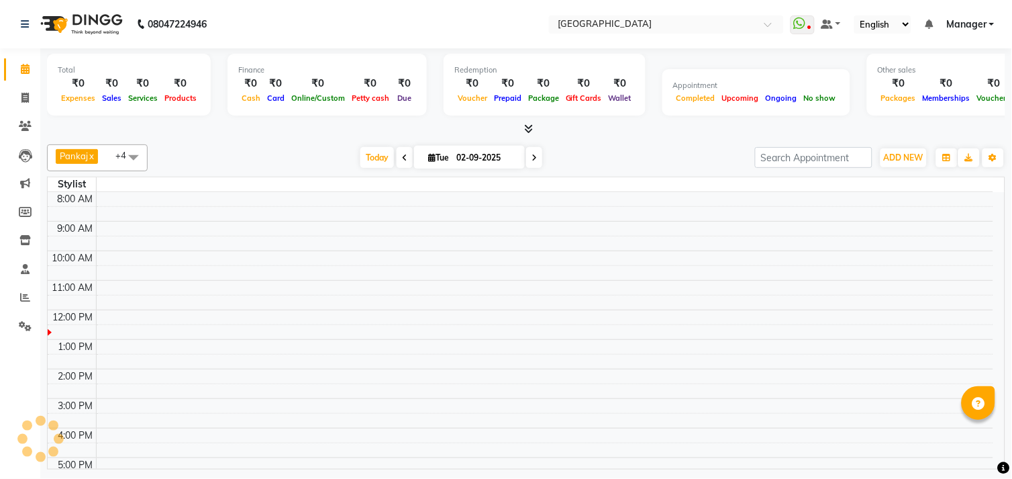
click at [578, 87] on div "₹0" at bounding box center [584, 83] width 43 height 15
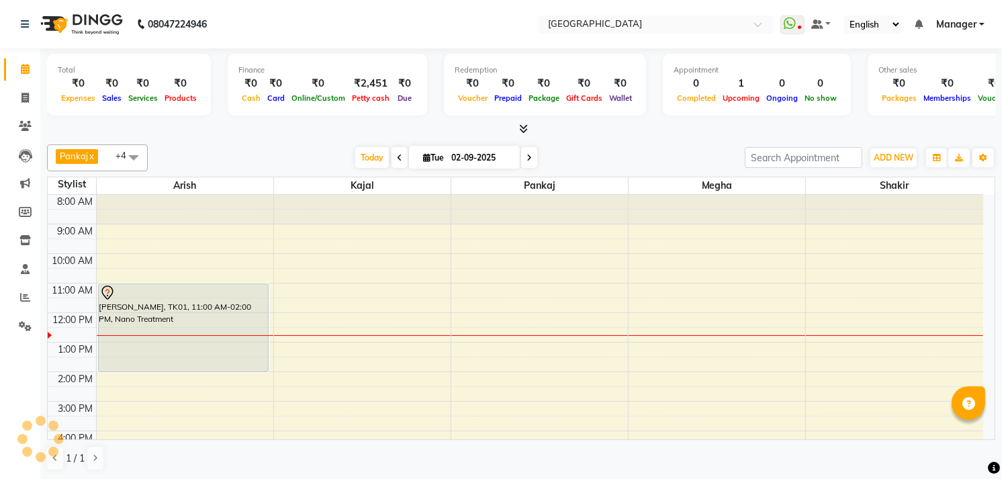
click at [513, 126] on div at bounding box center [521, 129] width 948 height 14
click at [514, 121] on div "Total ₹0 Expenses ₹0 Sales ₹0 Services ₹0 Products Finance ₹0 Cash ₹0 Card ₹0 O…" at bounding box center [521, 92] width 948 height 88
click at [521, 130] on icon at bounding box center [524, 129] width 9 height 10
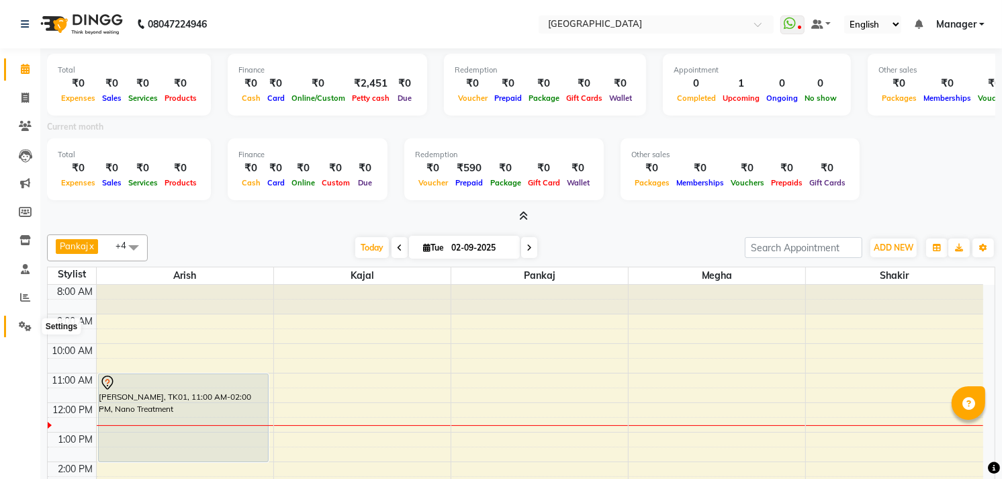
click at [14, 324] on span at bounding box center [24, 326] width 23 height 15
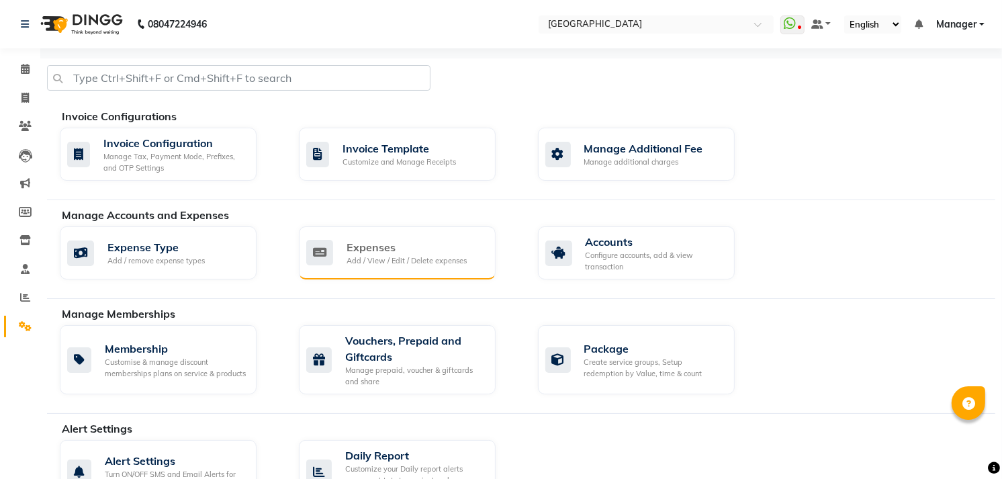
click at [355, 242] on div "Expenses" at bounding box center [406, 247] width 120 height 16
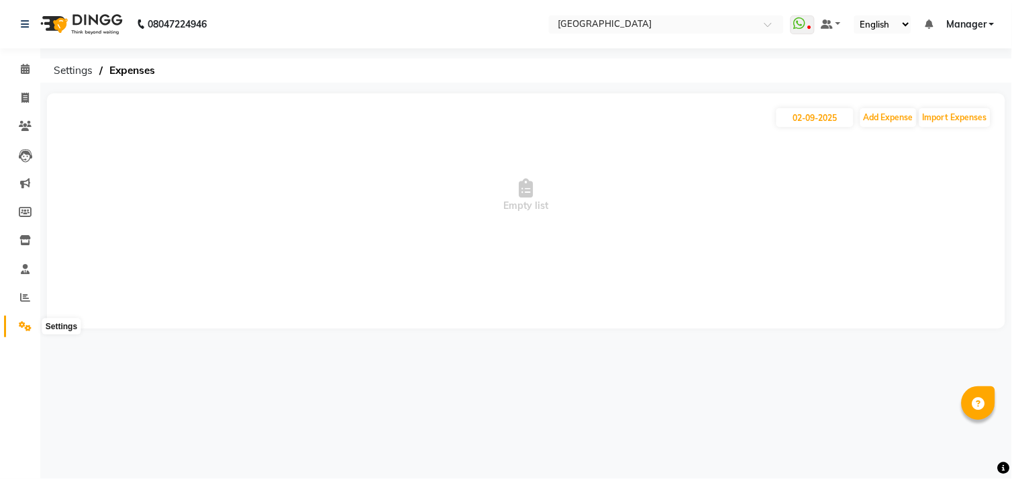
click at [22, 320] on span at bounding box center [24, 326] width 23 height 15
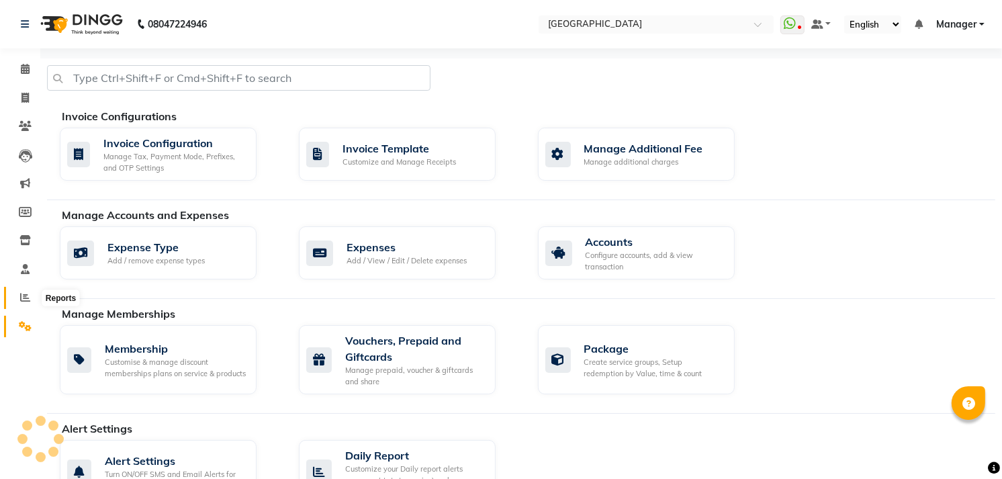
click at [22, 299] on icon at bounding box center [25, 297] width 10 height 10
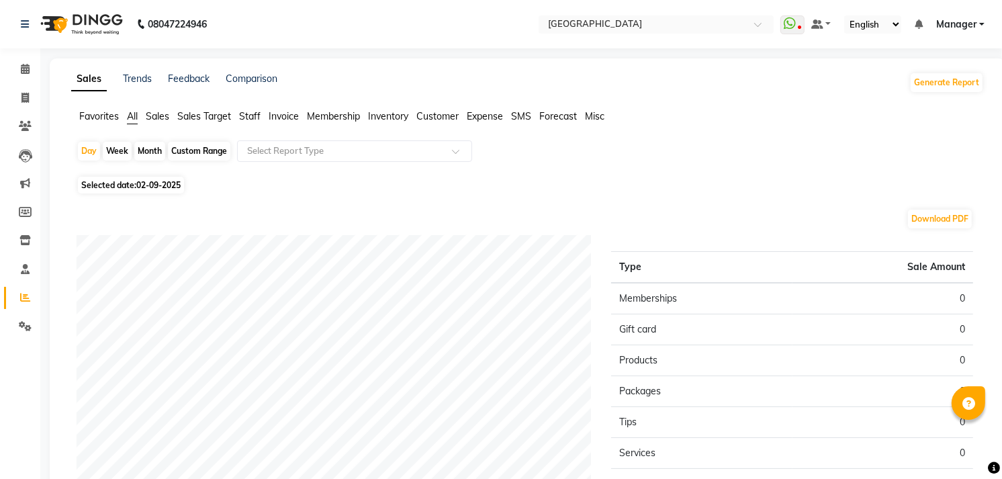
click at [245, 117] on span "Staff" at bounding box center [249, 116] width 21 height 12
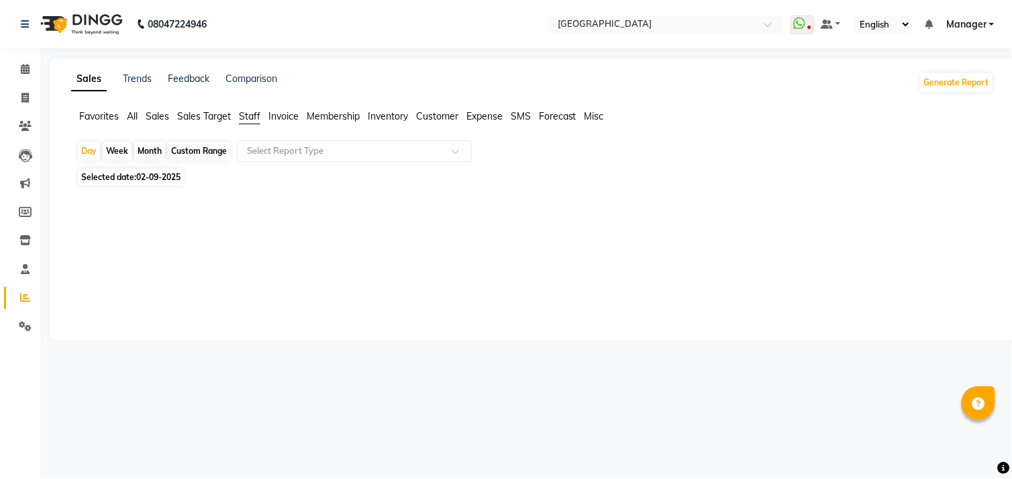
click at [158, 184] on span "Selected date: [DATE]" at bounding box center [131, 177] width 106 height 17
select select "9"
select select "2025"
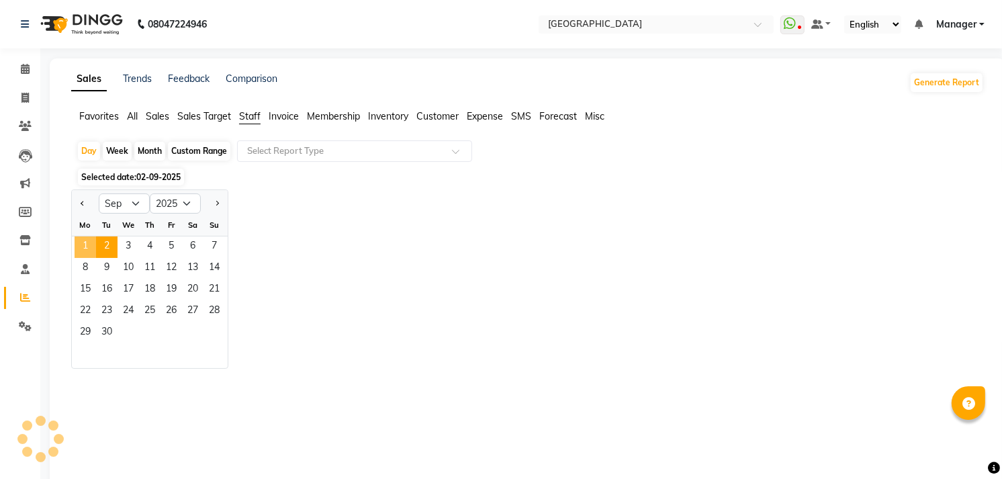
click at [81, 251] on span "1" at bounding box center [85, 246] width 21 height 21
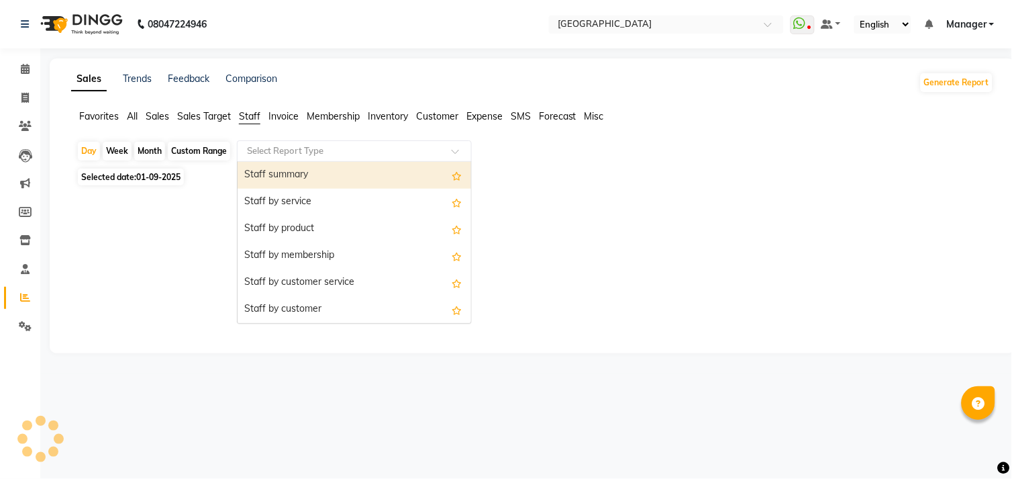
click at [250, 152] on input "text" at bounding box center [340, 150] width 193 height 13
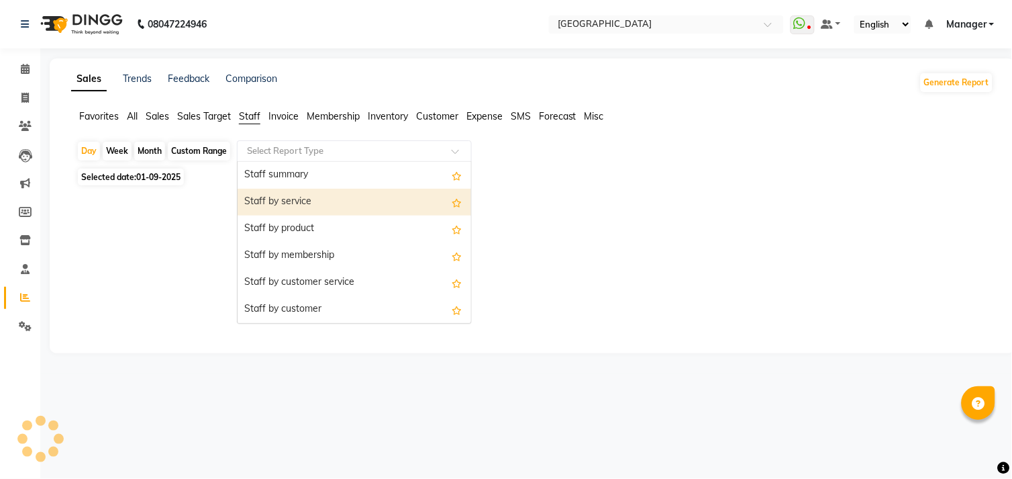
click at [248, 203] on div "Staff by service" at bounding box center [355, 202] width 234 height 27
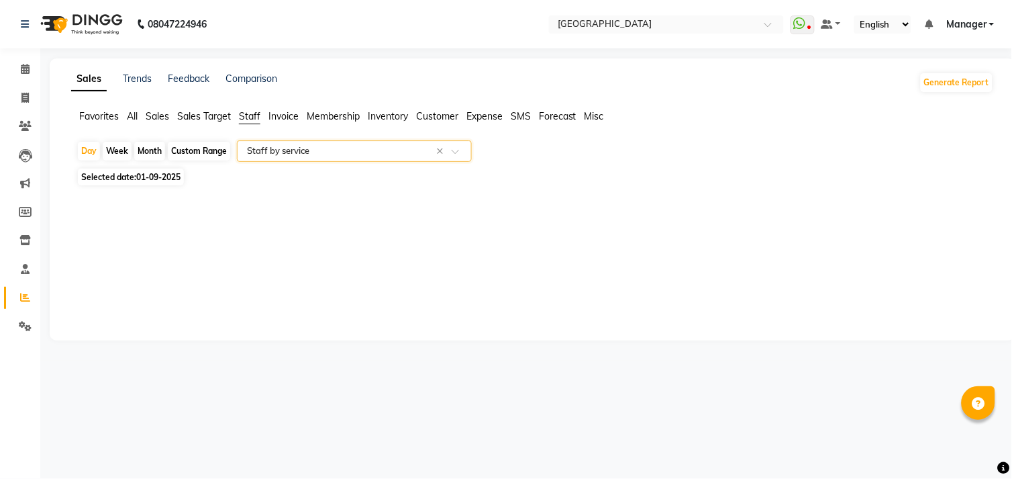
select select "full_report"
select select "csv"
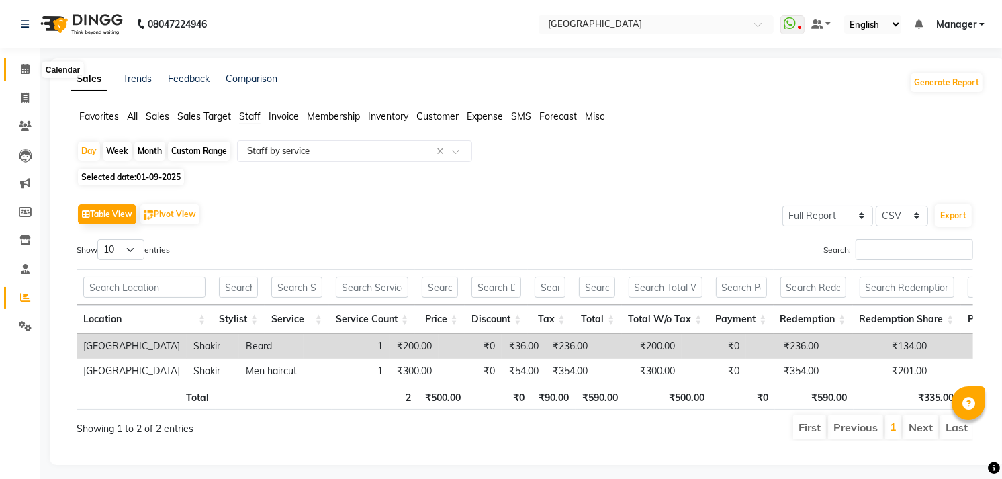
click at [28, 67] on icon at bounding box center [25, 69] width 9 height 10
